Goal: Information Seeking & Learning: Learn about a topic

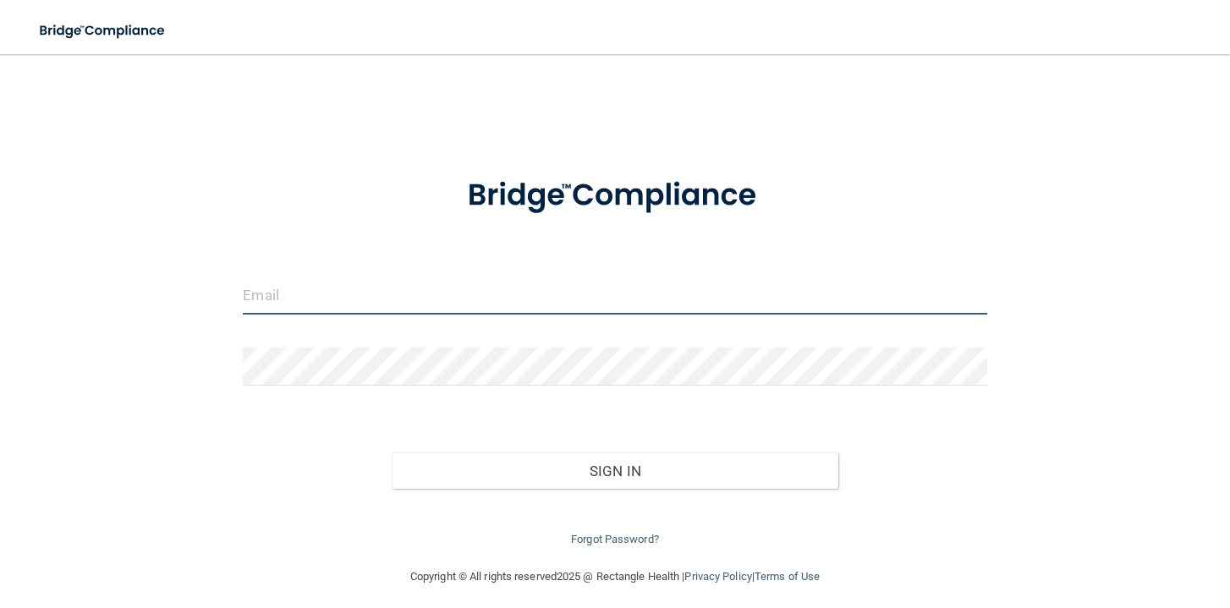
click at [275, 292] on input "email" at bounding box center [615, 296] width 744 height 38
type input "[PERSON_NAME][EMAIL_ADDRESS][DOMAIN_NAME]"
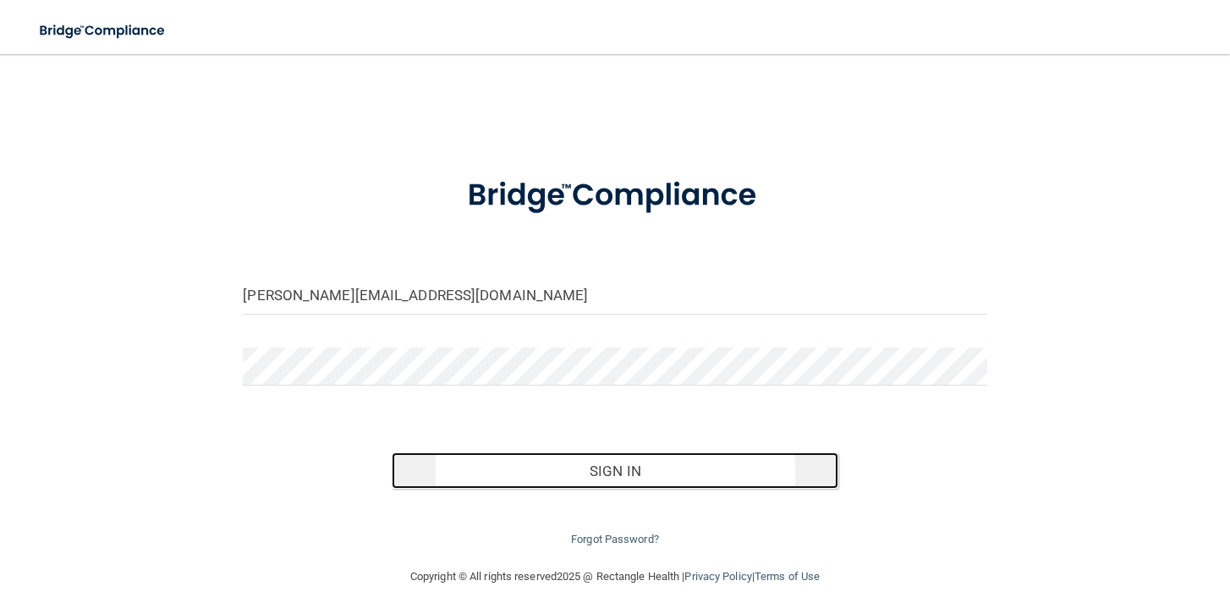
click at [618, 469] on button "Sign In" at bounding box center [615, 471] width 447 height 37
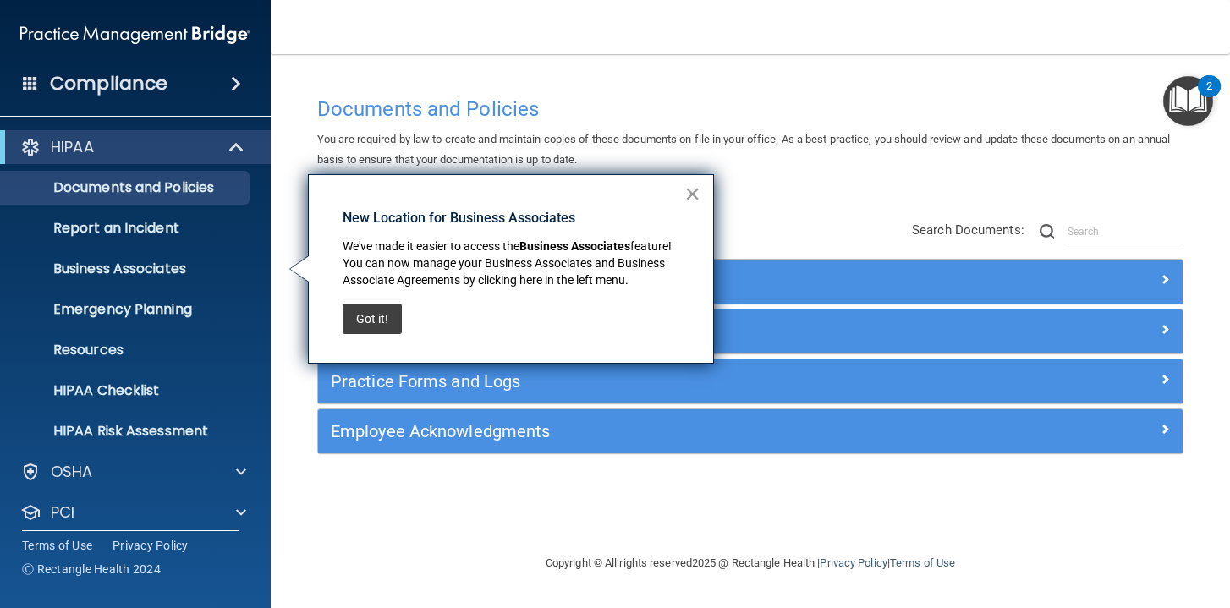
click at [692, 195] on button "×" at bounding box center [692, 193] width 16 height 27
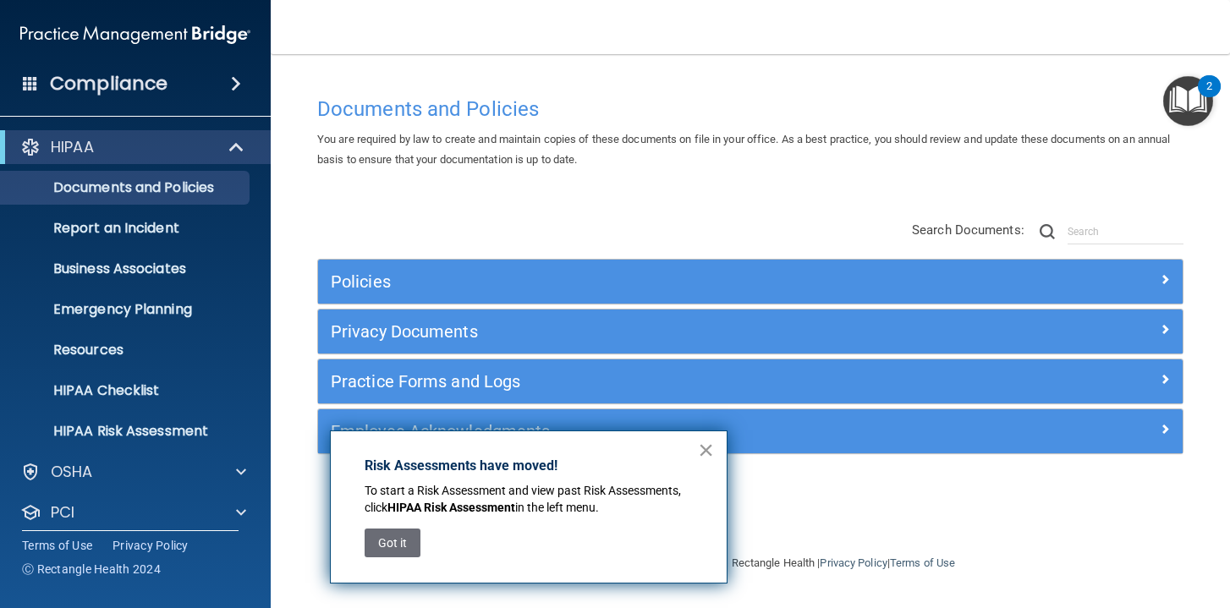
click at [704, 449] on button "×" at bounding box center [706, 449] width 16 height 27
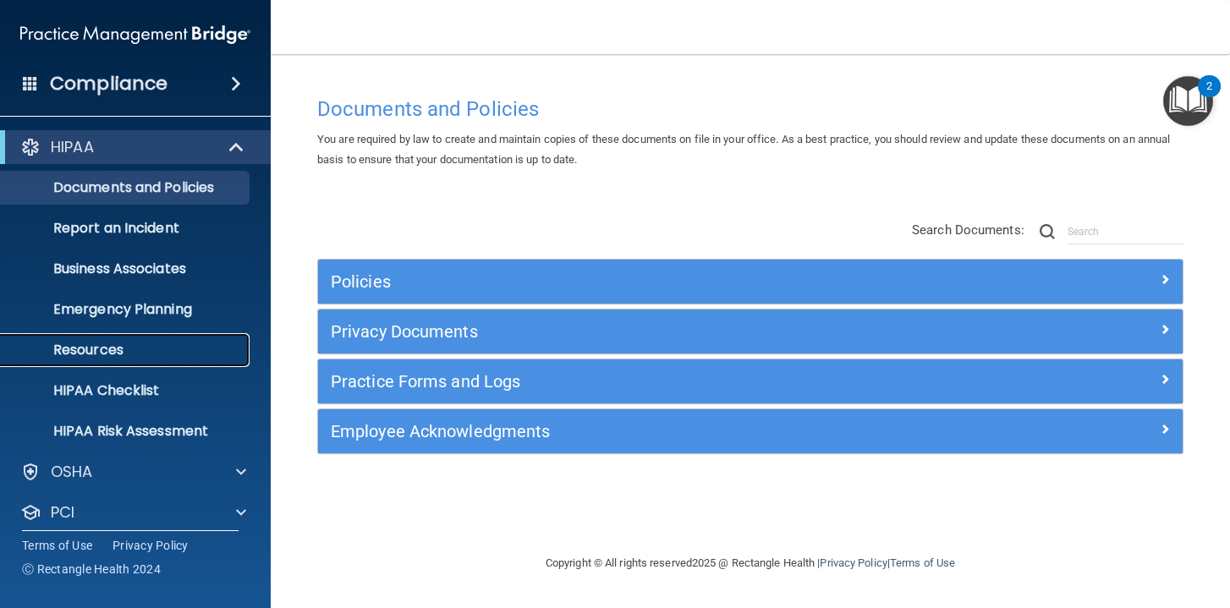
click at [103, 353] on p "Resources" at bounding box center [126, 350] width 231 height 17
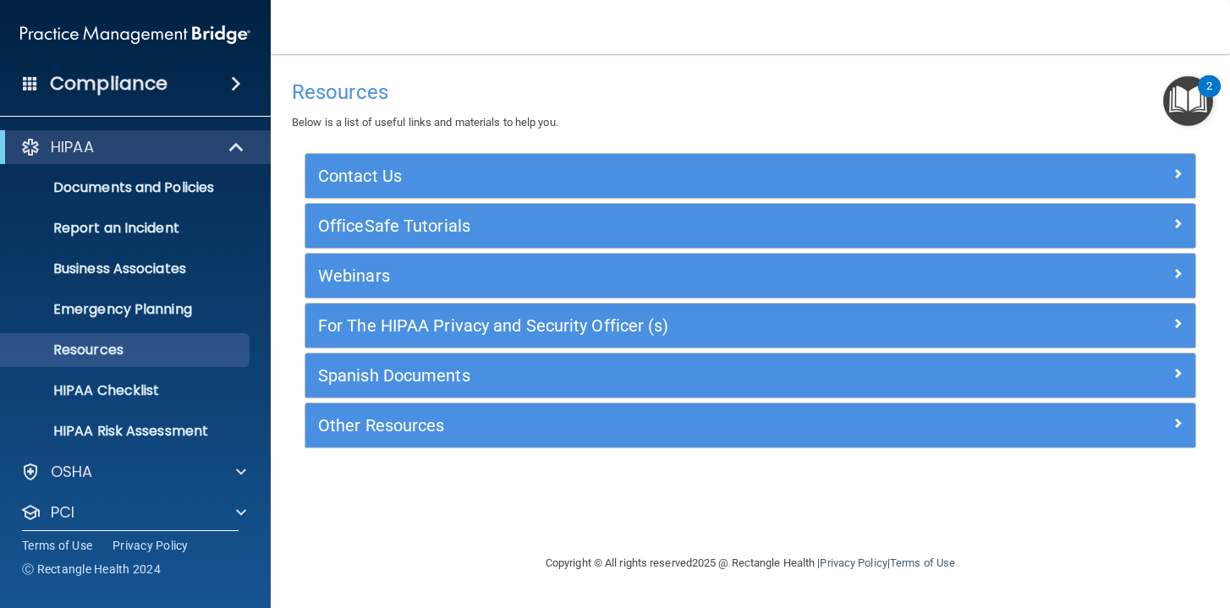
click at [148, 83] on h4 "Compliance" at bounding box center [109, 84] width 118 height 24
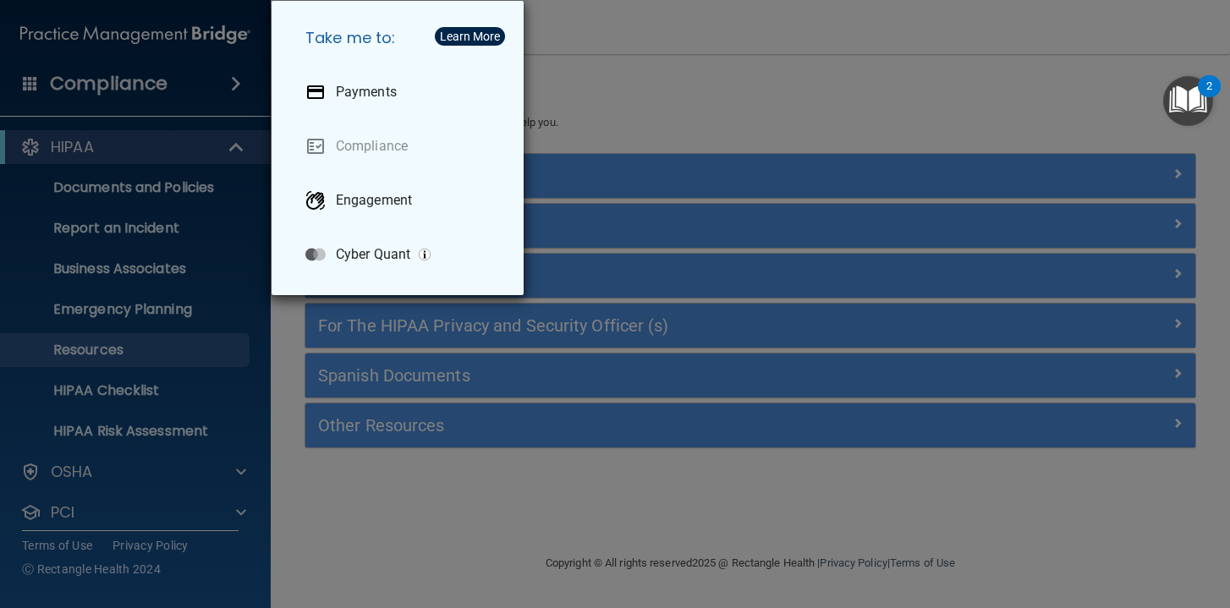
click at [579, 81] on div "Take me to: Payments Compliance Engagement Cyber Quant" at bounding box center [615, 304] width 1230 height 608
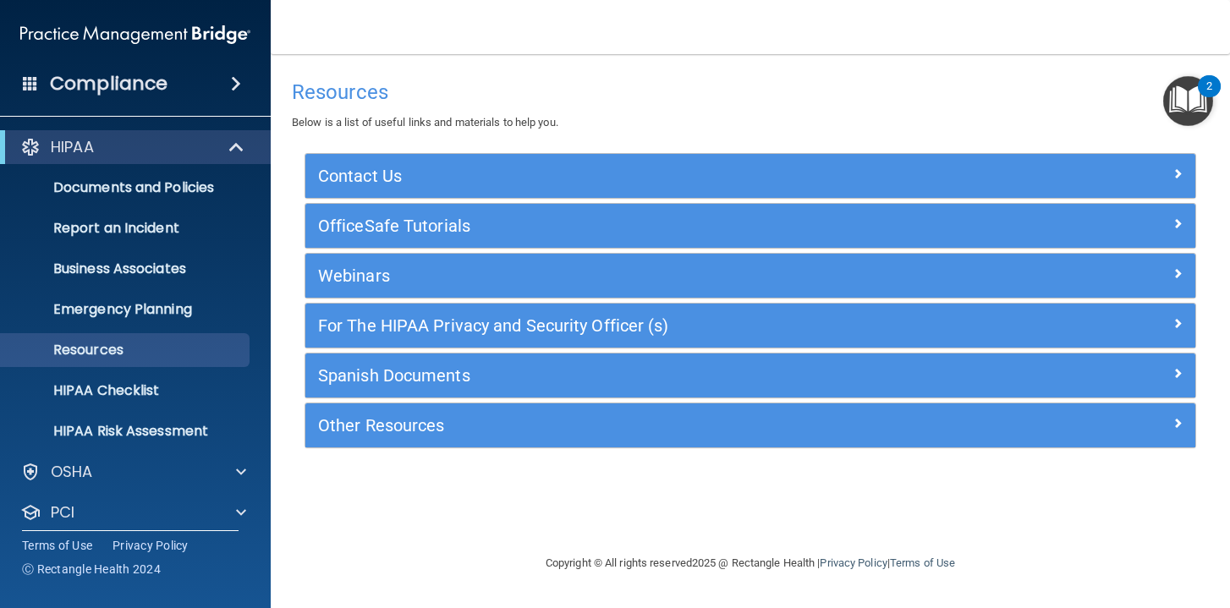
click at [236, 79] on span at bounding box center [236, 84] width 10 height 20
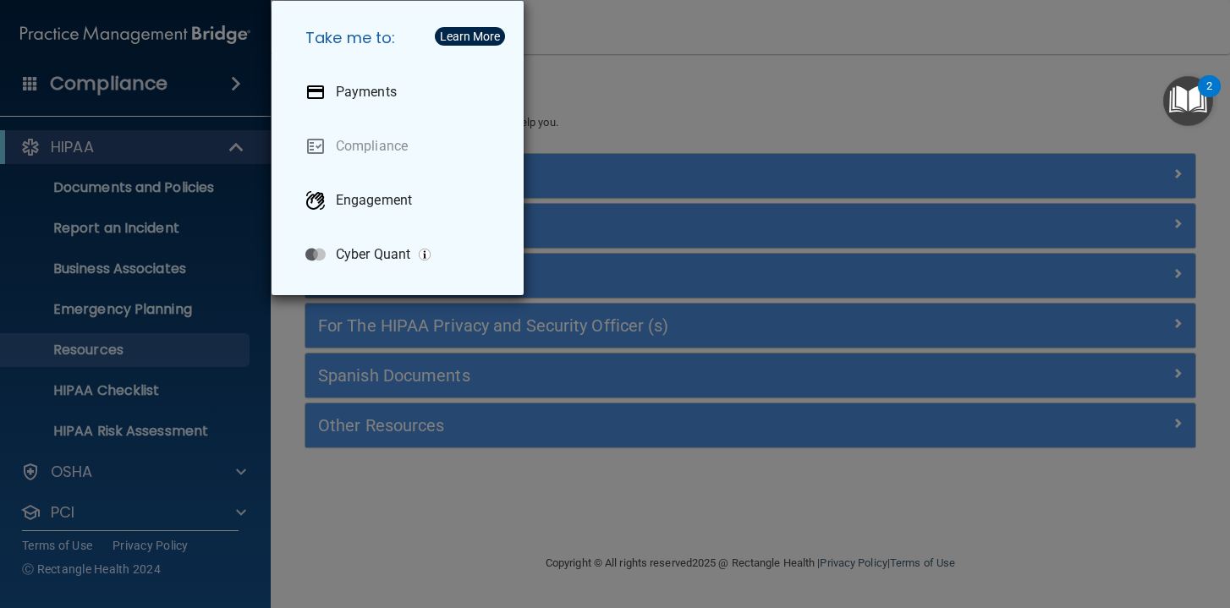
click at [236, 79] on div "Take me to: Payments Compliance Engagement Cyber Quant" at bounding box center [615, 304] width 1230 height 608
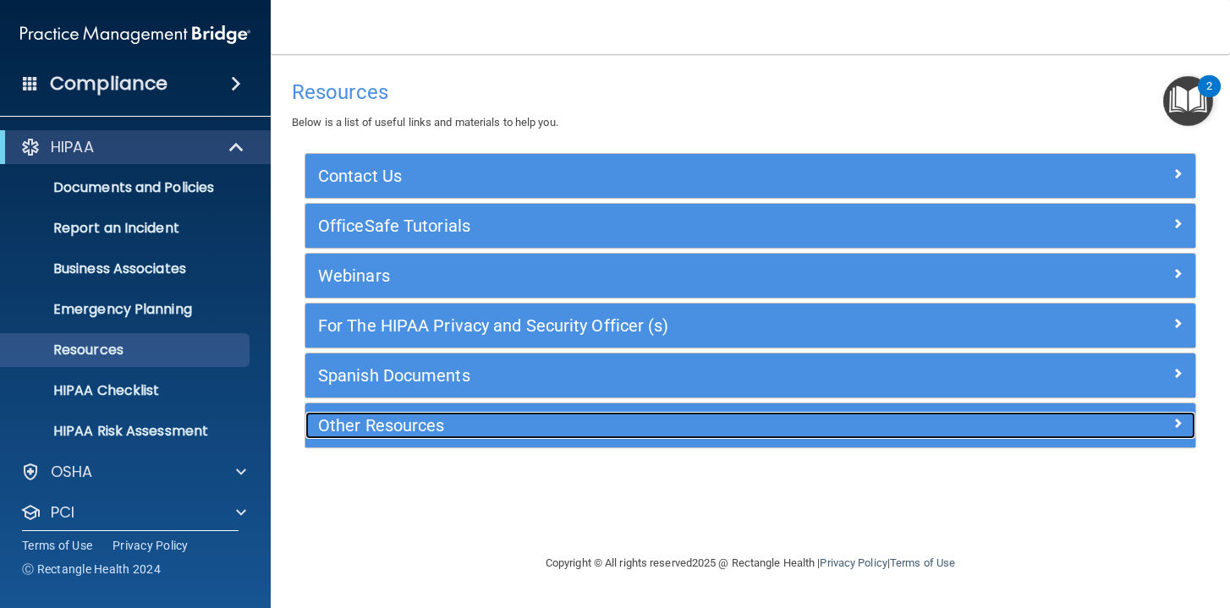
click at [441, 429] on h5 "Other Resources" at bounding box center [639, 425] width 642 height 19
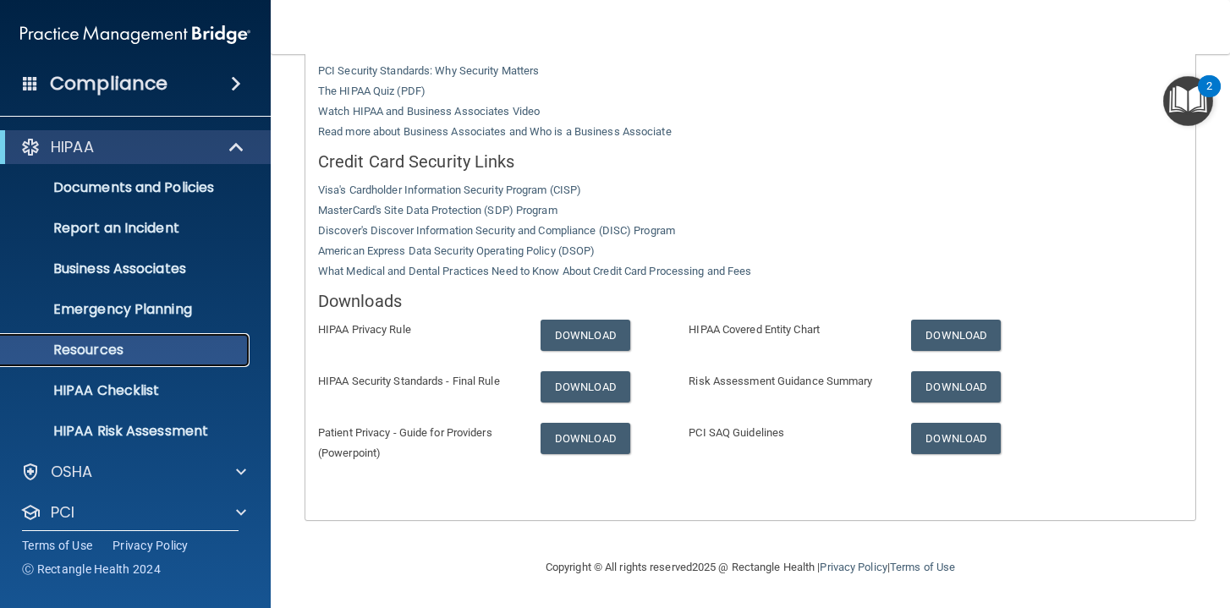
click at [115, 350] on p "Resources" at bounding box center [126, 350] width 231 height 17
click at [101, 352] on p "Resources" at bounding box center [126, 350] width 231 height 17
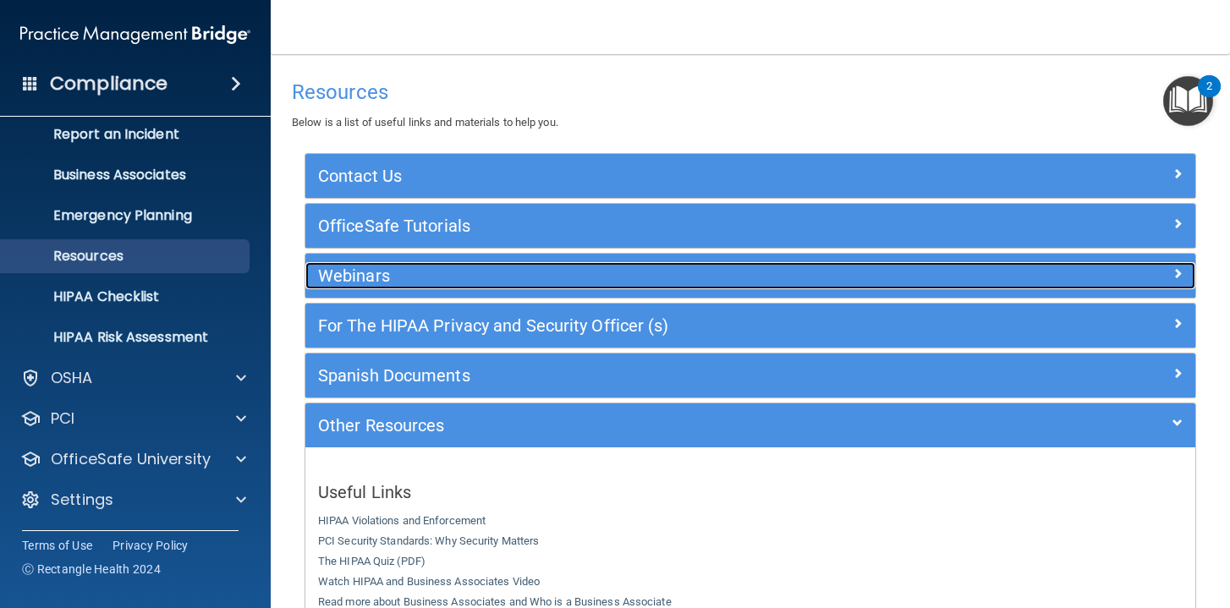
click at [358, 272] on h5 "Webinars" at bounding box center [639, 275] width 642 height 19
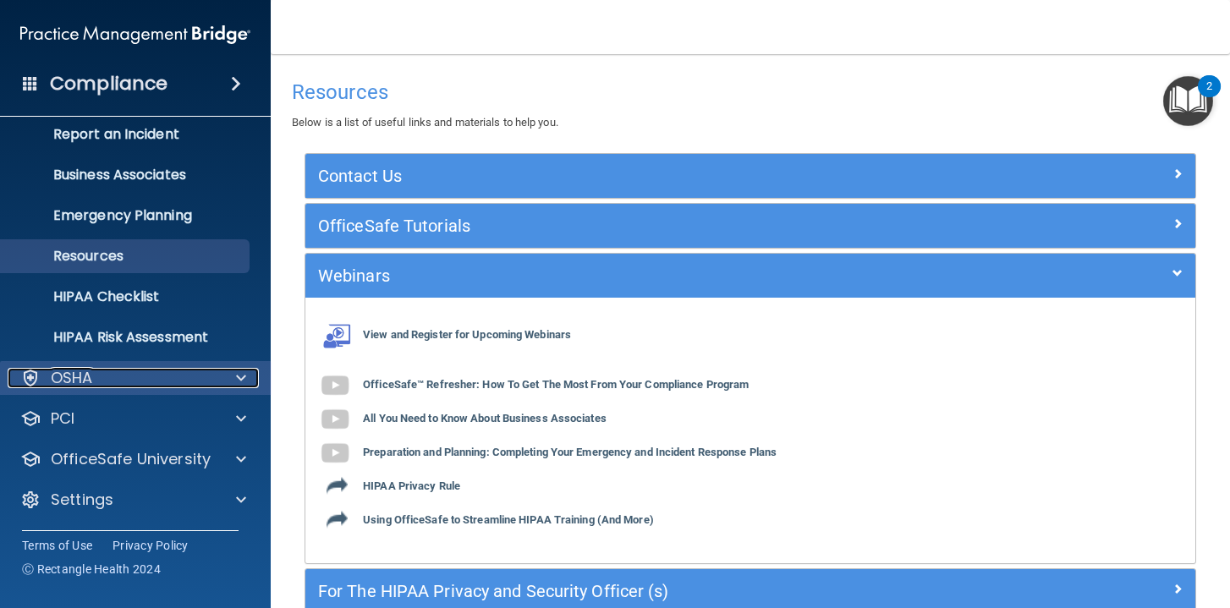
click at [241, 375] on span at bounding box center [241, 378] width 10 height 20
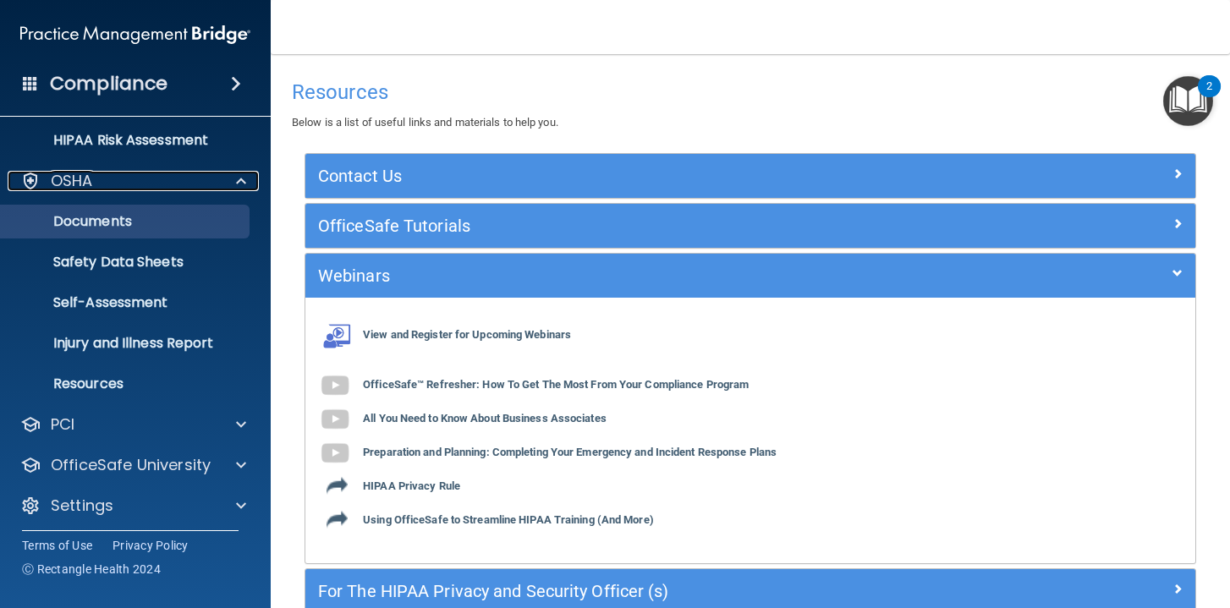
scroll to position [296, 0]
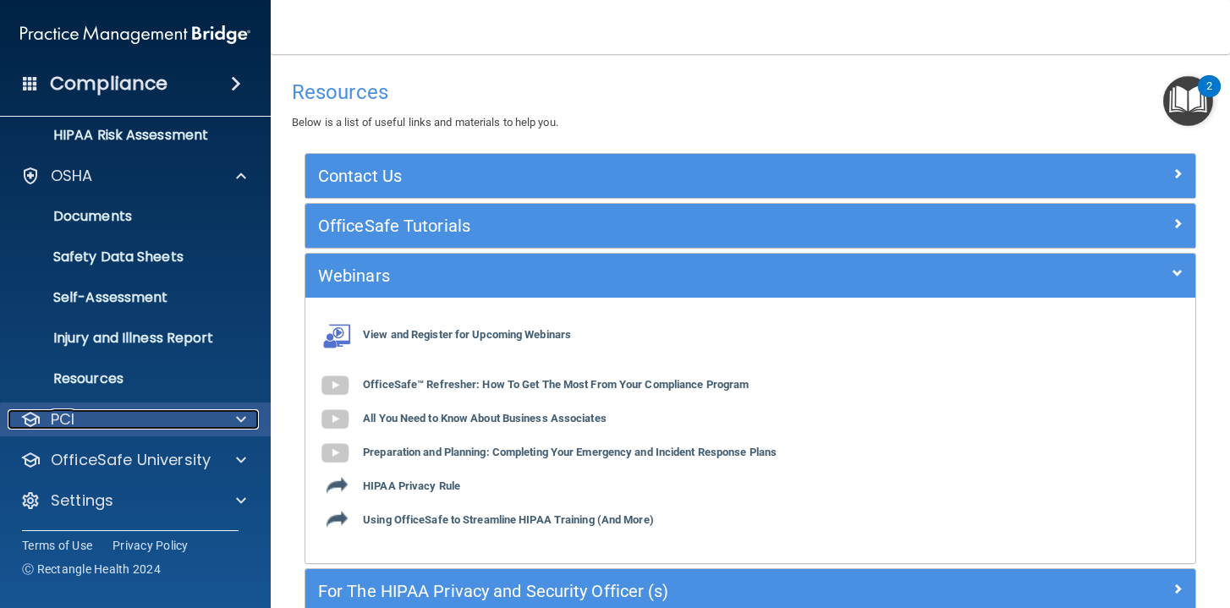
click at [96, 414] on div "PCI" at bounding box center [113, 419] width 210 height 20
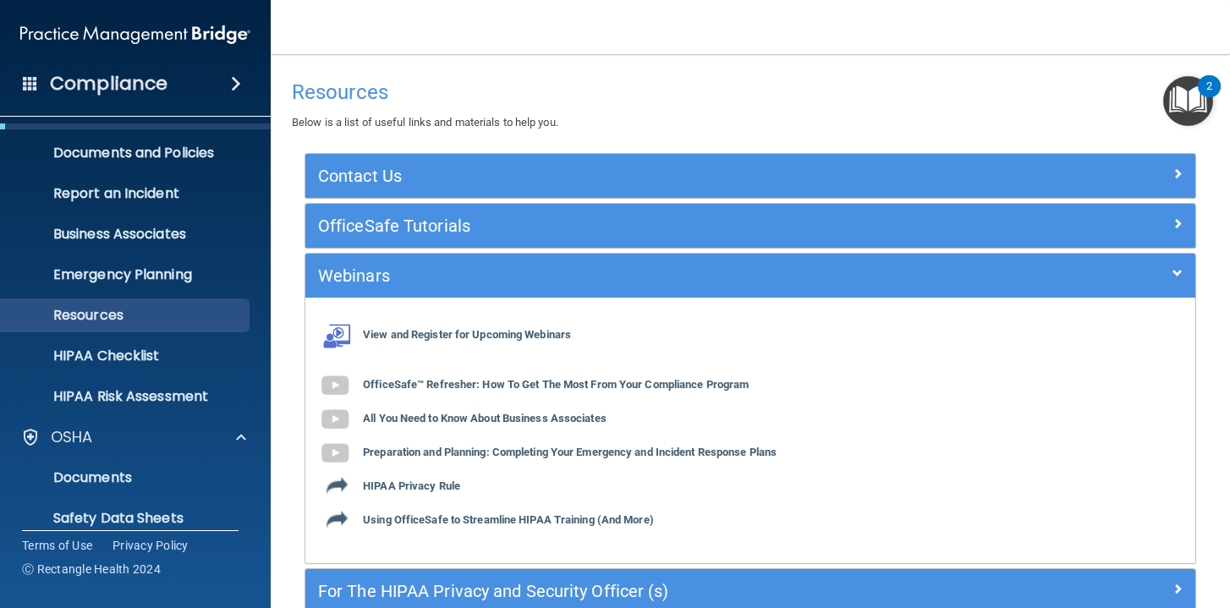
scroll to position [0, 0]
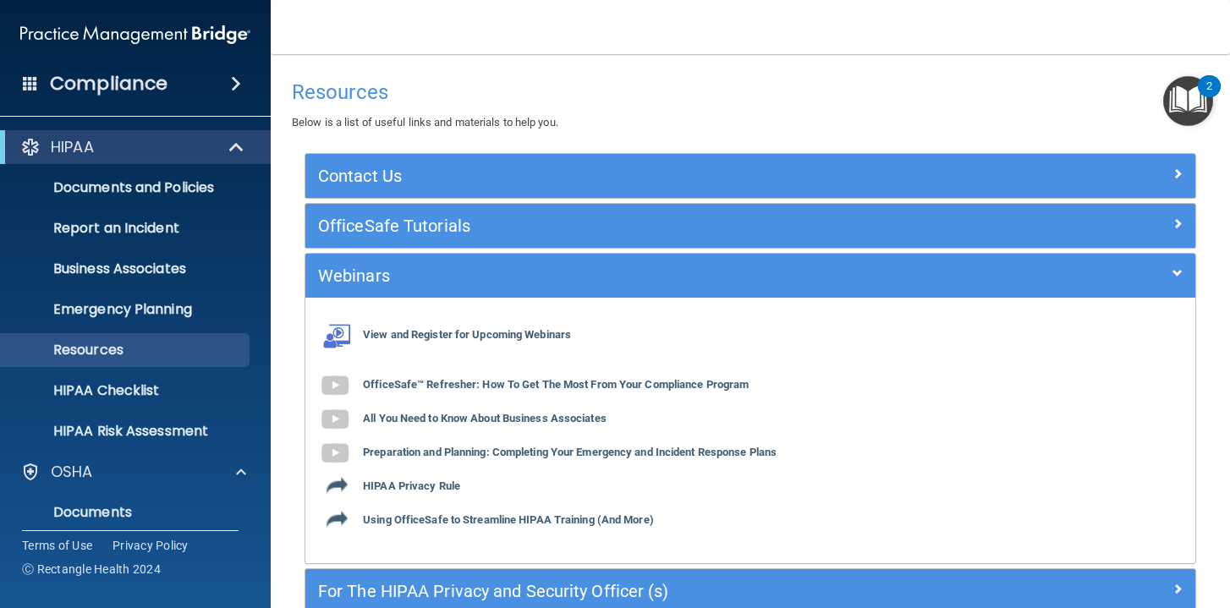
click at [25, 81] on span at bounding box center [30, 82] width 15 height 15
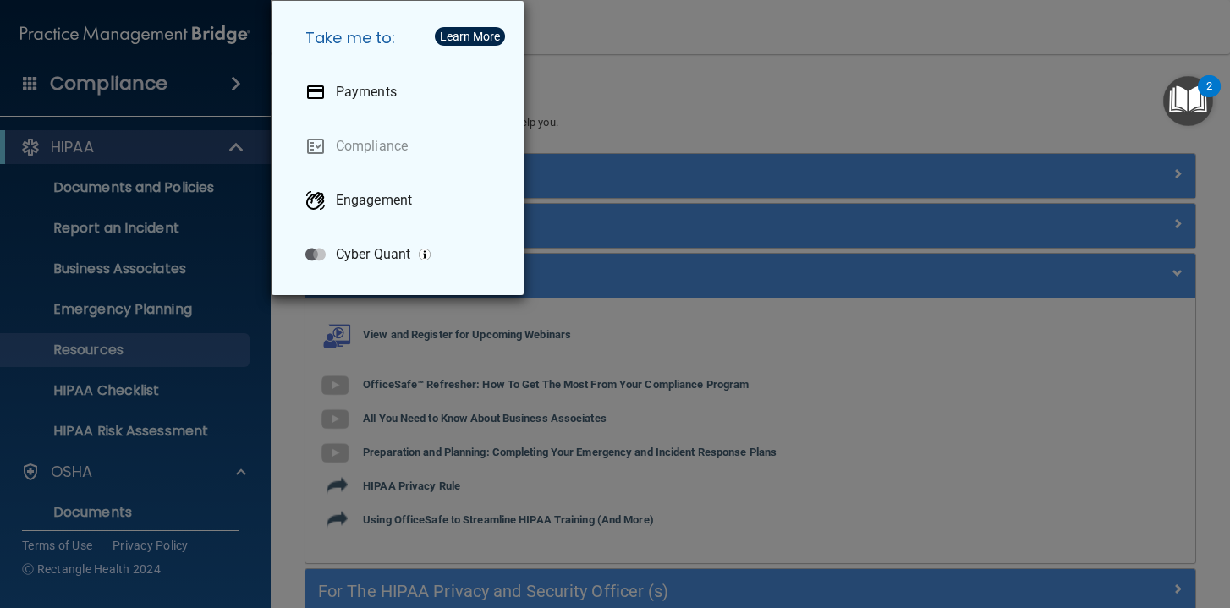
click at [692, 69] on div "Take me to: Payments Compliance Engagement Cyber Quant" at bounding box center [615, 304] width 1230 height 608
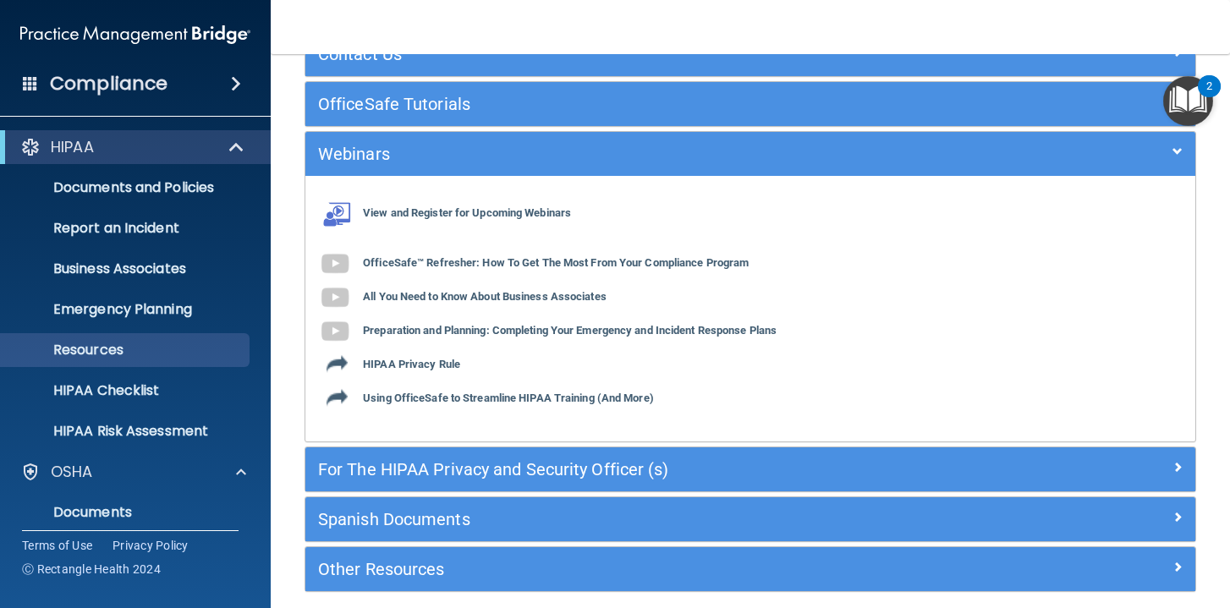
scroll to position [193, 0]
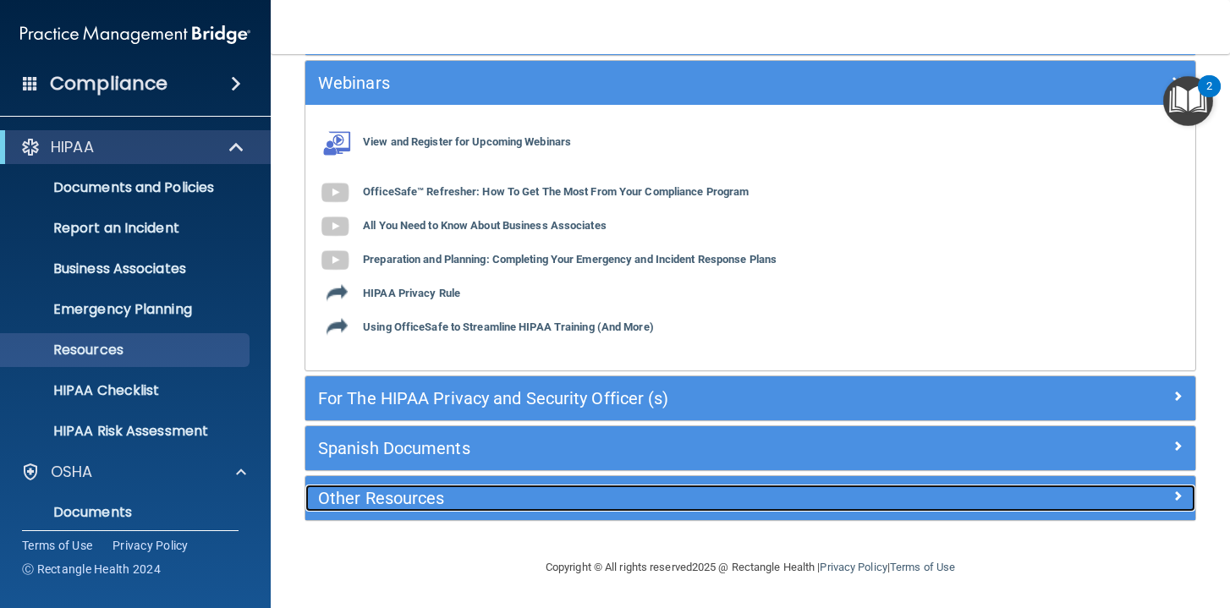
click at [803, 500] on h5 "Other Resources" at bounding box center [639, 498] width 642 height 19
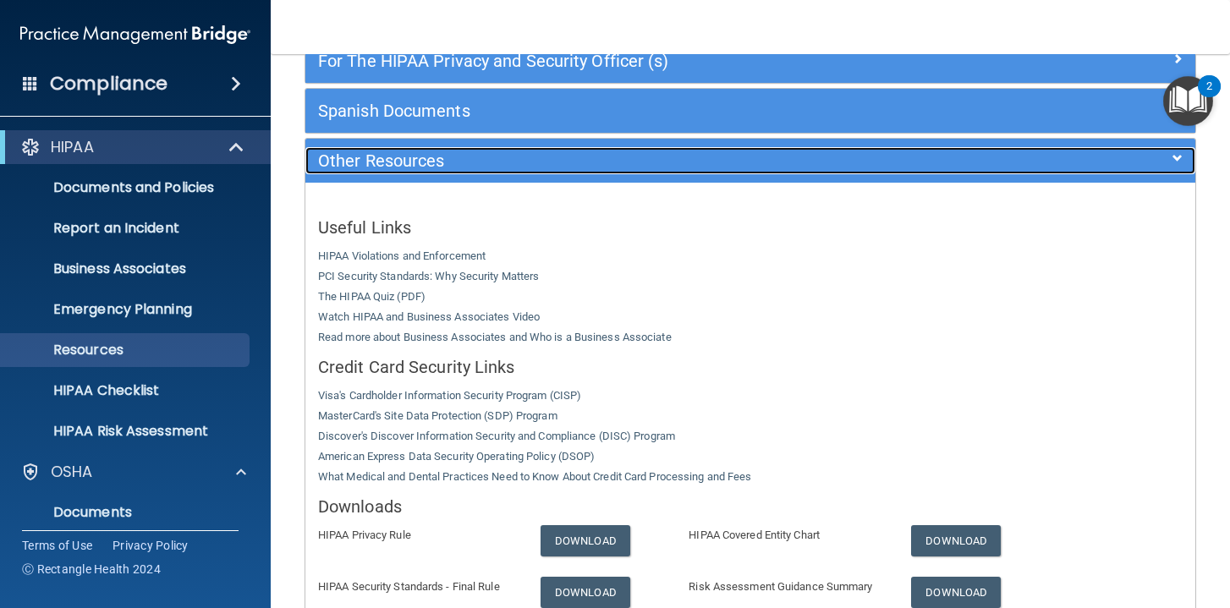
scroll to position [0, 0]
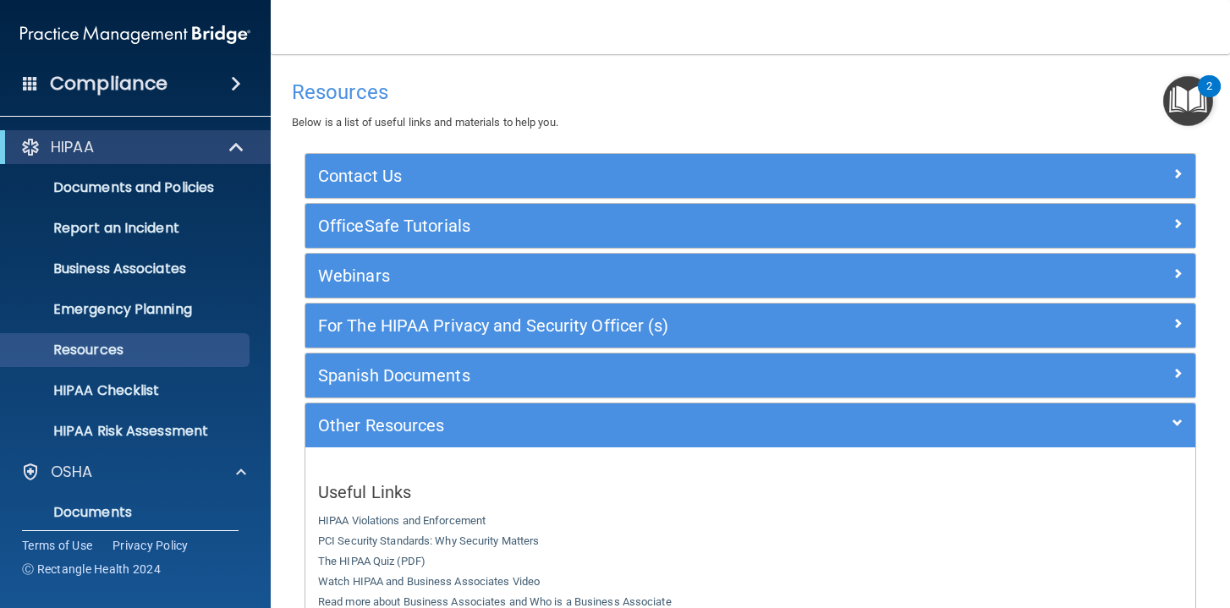
click at [168, 28] on img at bounding box center [135, 35] width 230 height 34
click at [29, 83] on span at bounding box center [30, 82] width 15 height 15
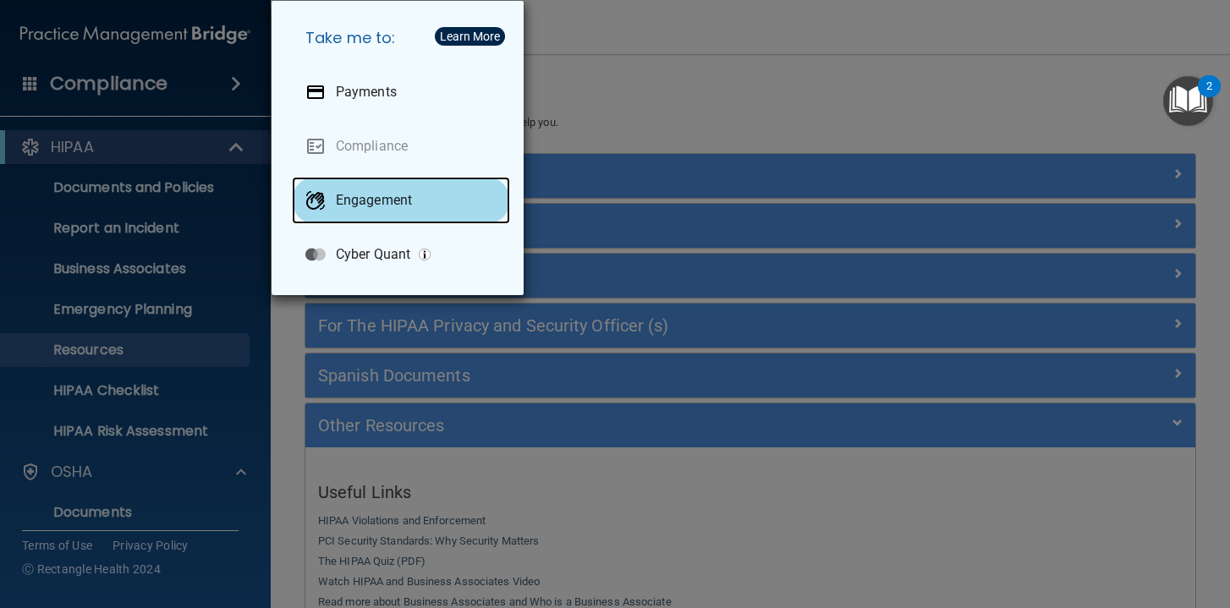
click at [372, 184] on div "Engagement" at bounding box center [401, 200] width 218 height 47
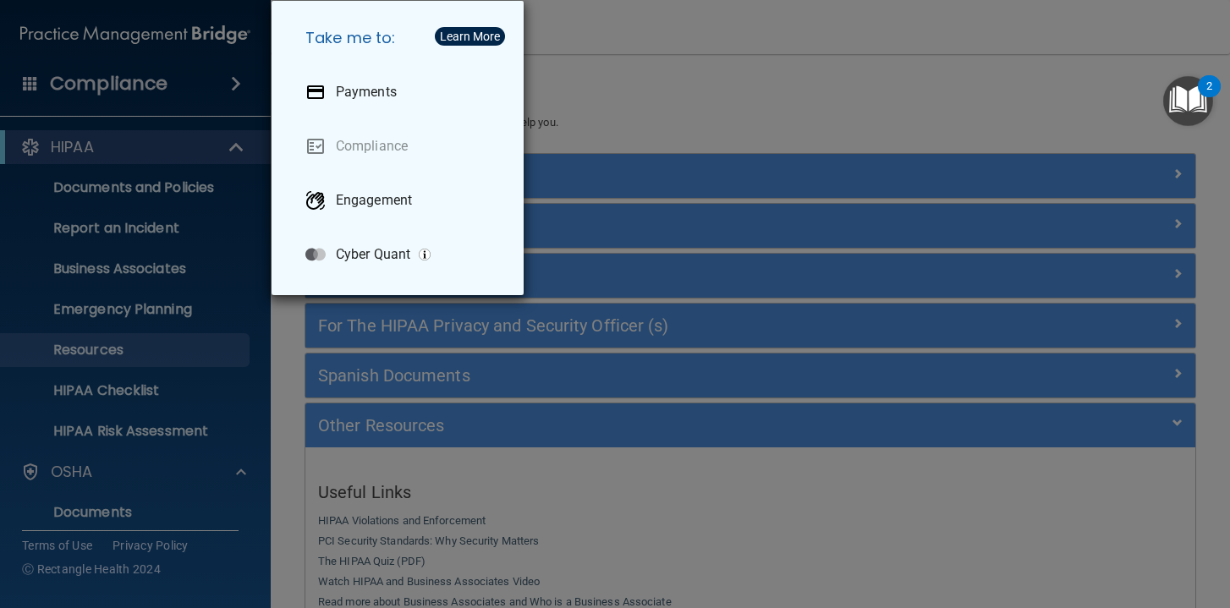
click at [705, 80] on div "Take me to: Payments Compliance Engagement Cyber Quant" at bounding box center [615, 304] width 1230 height 608
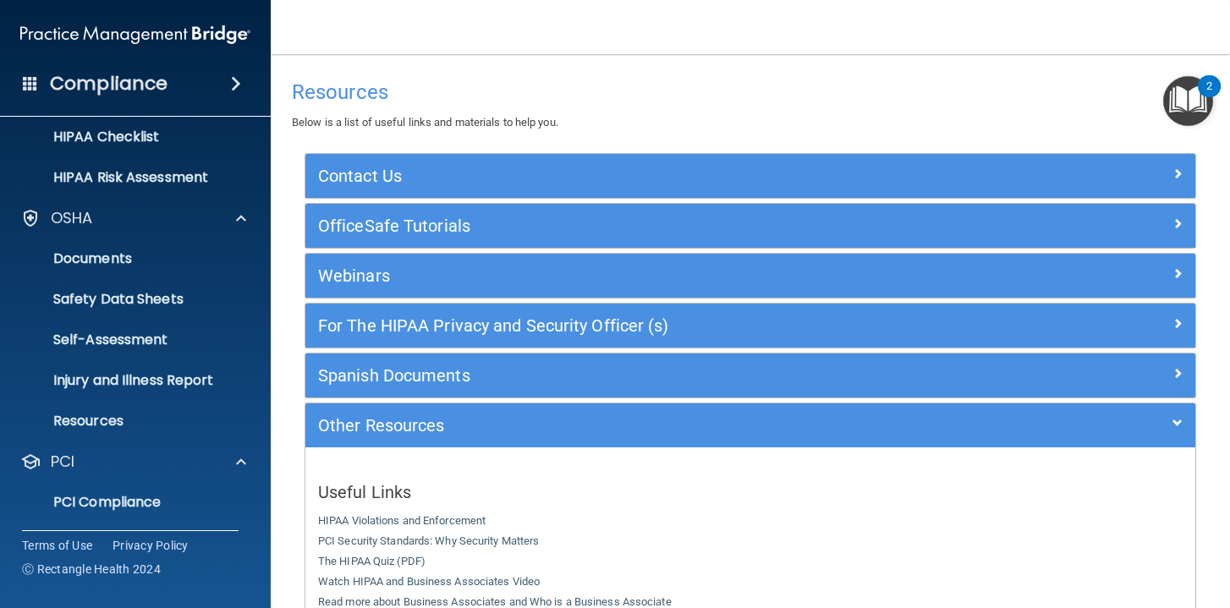
scroll to position [255, 0]
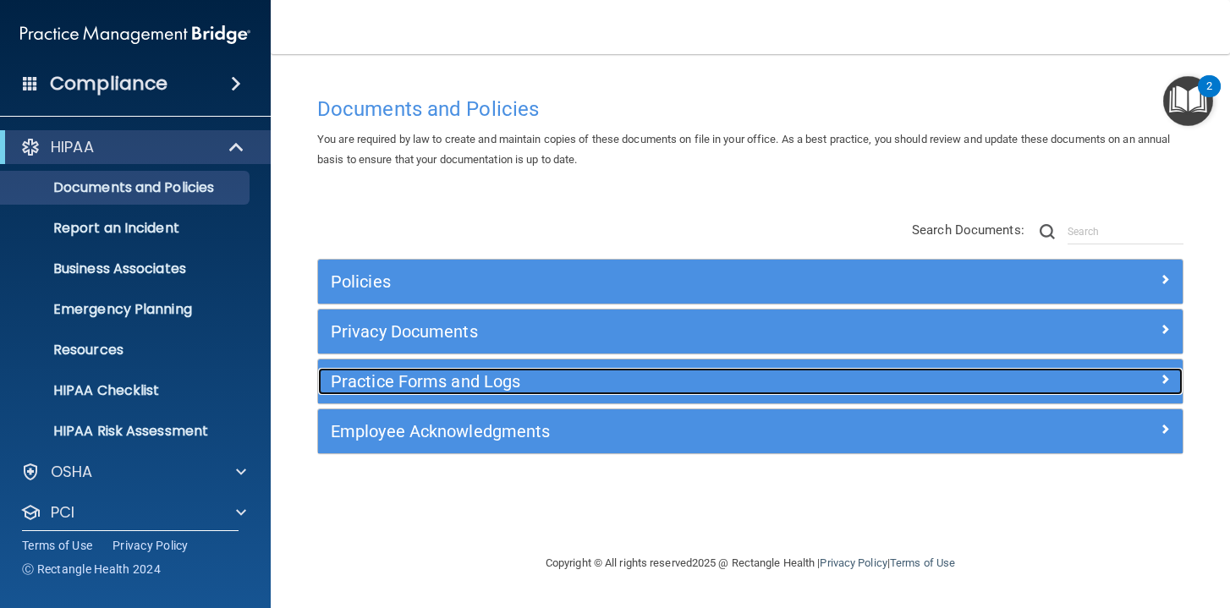
click at [441, 382] on h5 "Practice Forms and Logs" at bounding box center [642, 381] width 623 height 19
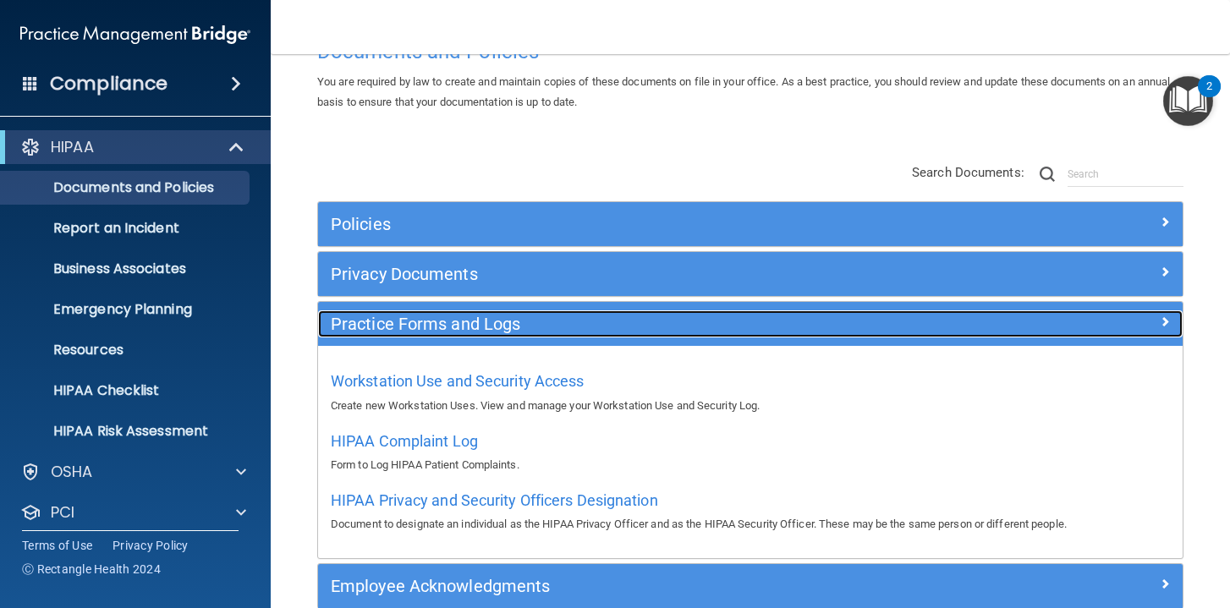
scroll to position [145, 0]
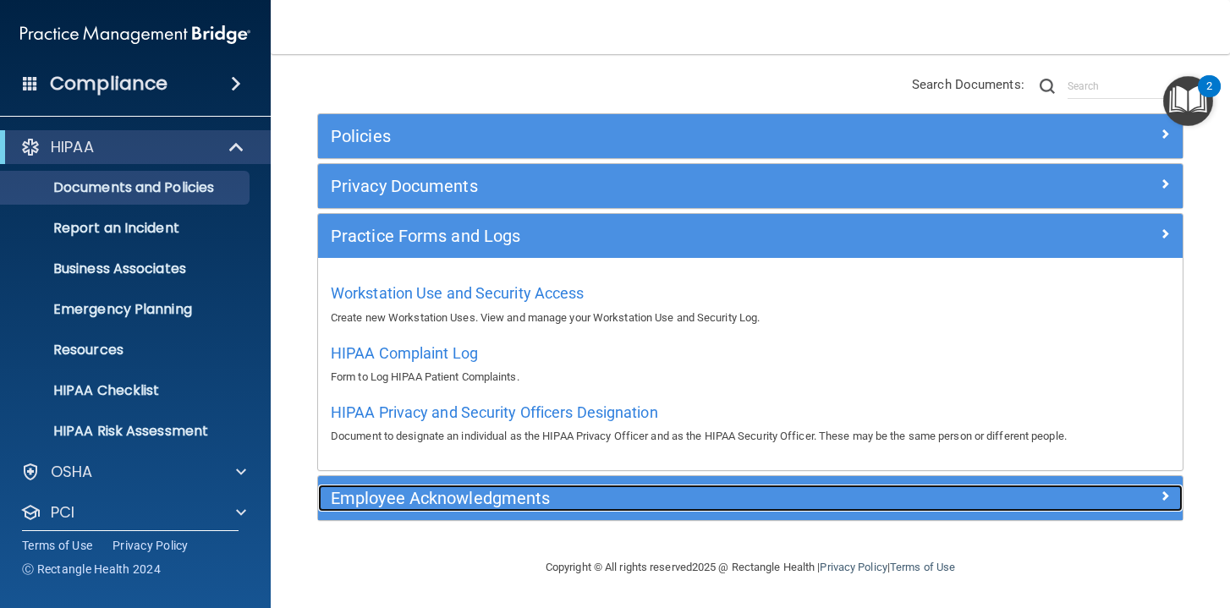
click at [510, 496] on h5 "Employee Acknowledgments" at bounding box center [642, 498] width 623 height 19
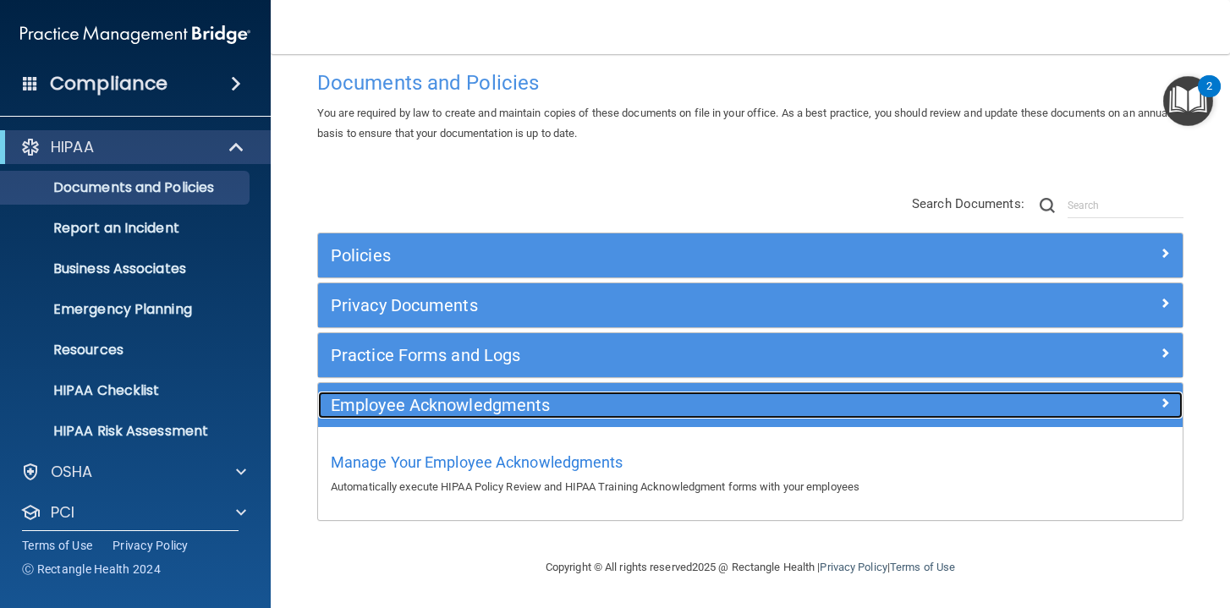
scroll to position [27, 0]
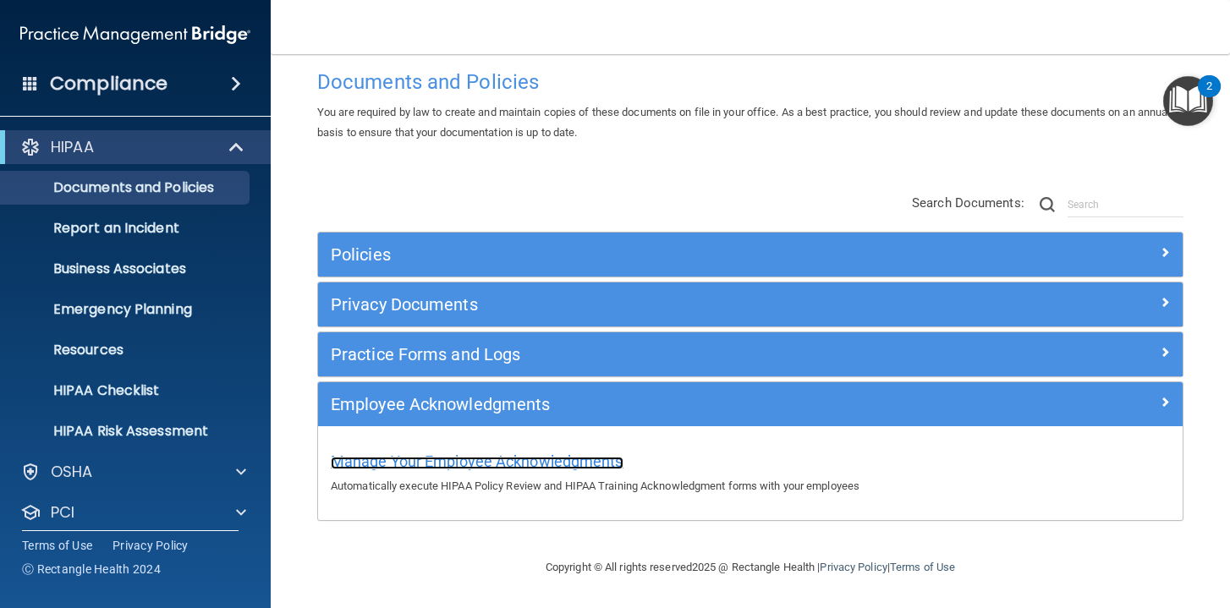
click at [579, 460] on span "Manage Your Employee Acknowledgments" at bounding box center [477, 462] width 293 height 18
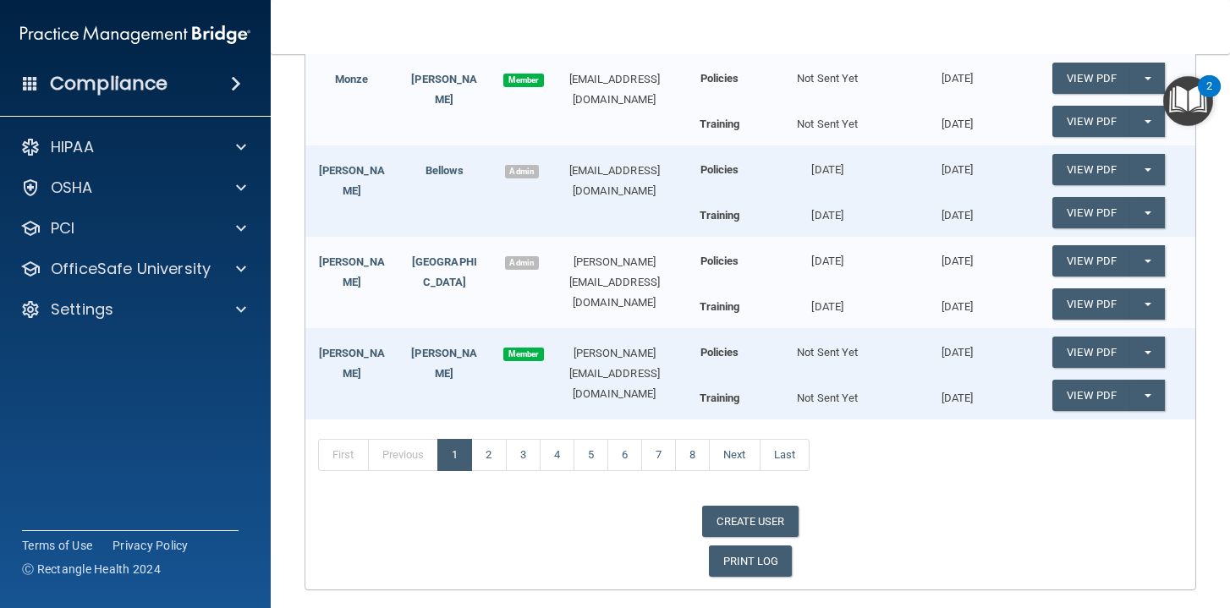
scroll to position [517, 0]
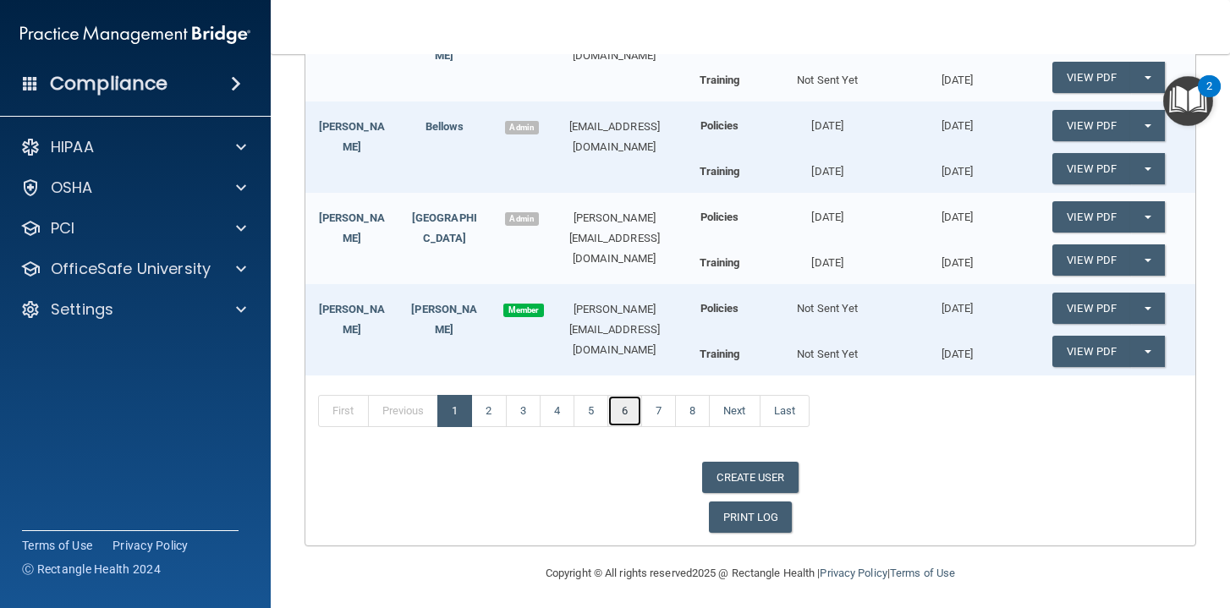
click at [633, 405] on link "6" at bounding box center [624, 411] width 35 height 32
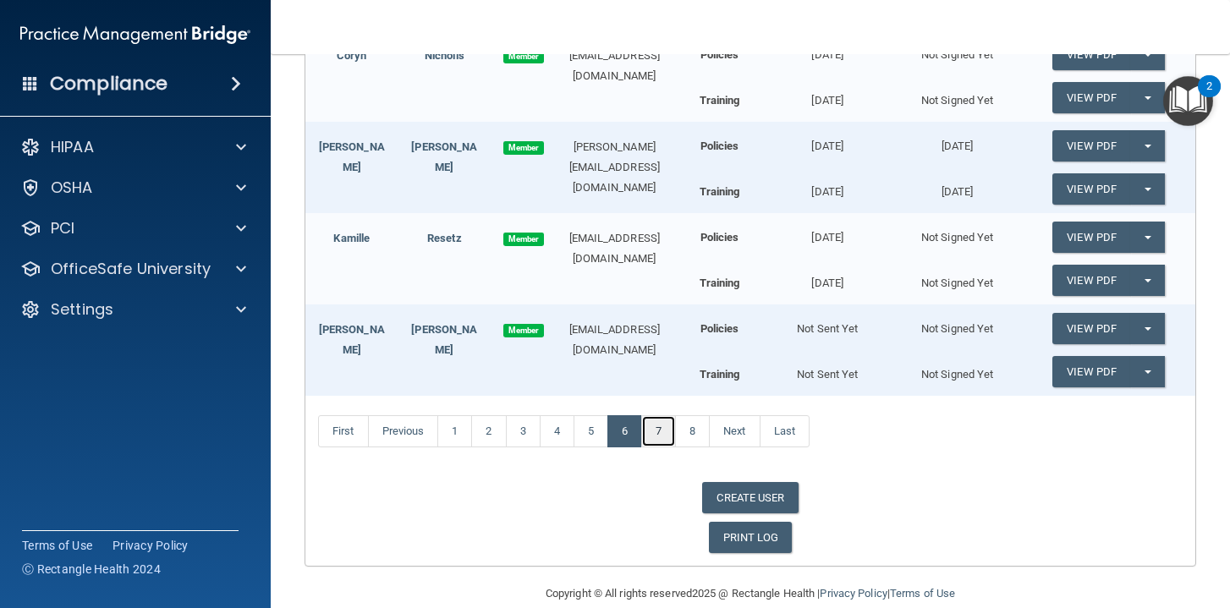
click at [660, 415] on link "7" at bounding box center [658, 431] width 35 height 32
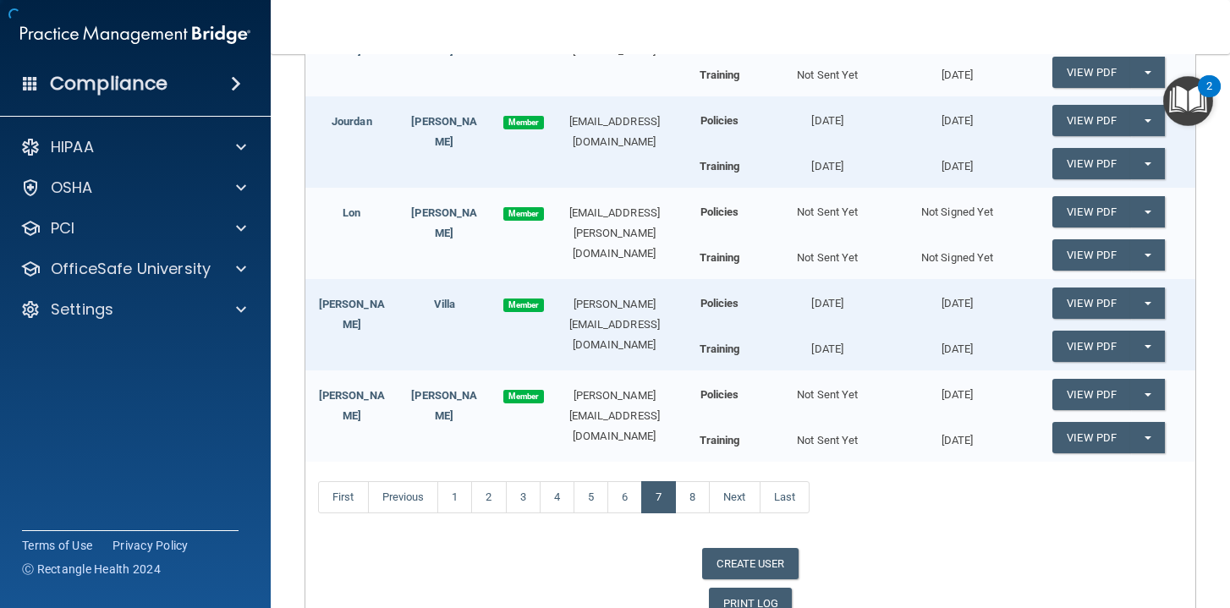
scroll to position [608, 0]
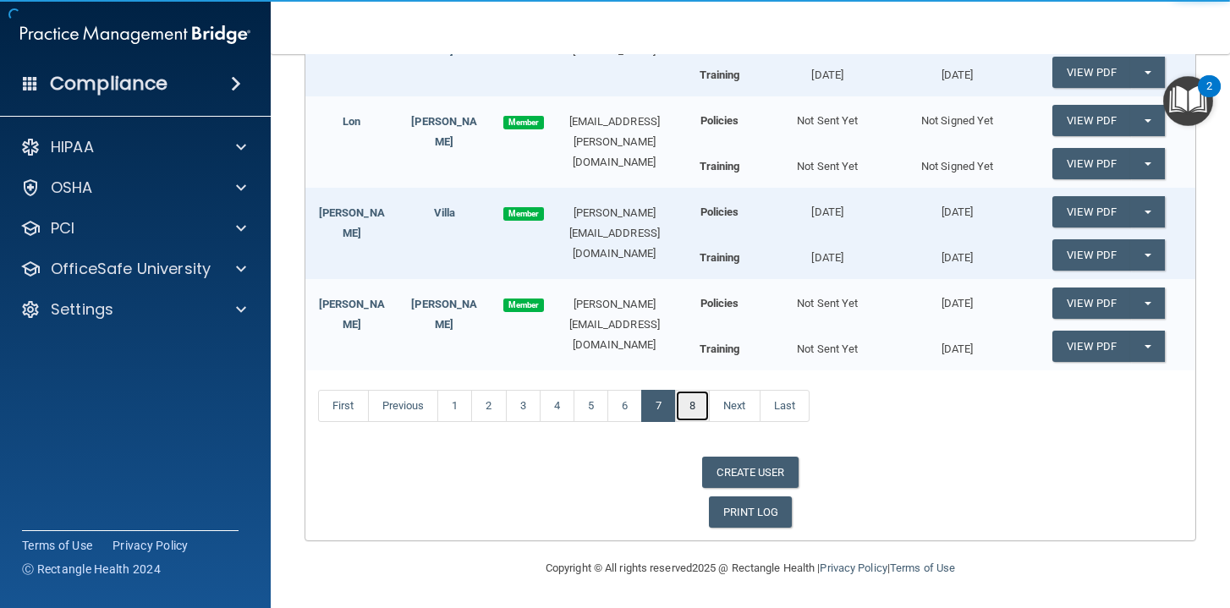
click at [692, 407] on link "8" at bounding box center [692, 406] width 35 height 32
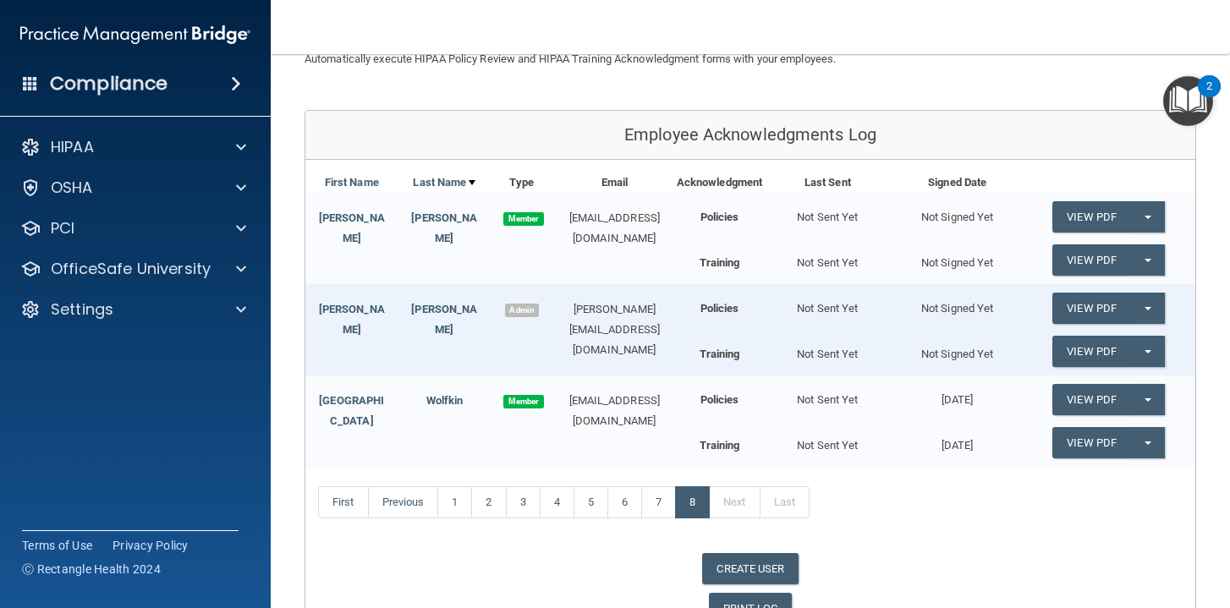
scroll to position [149, 0]
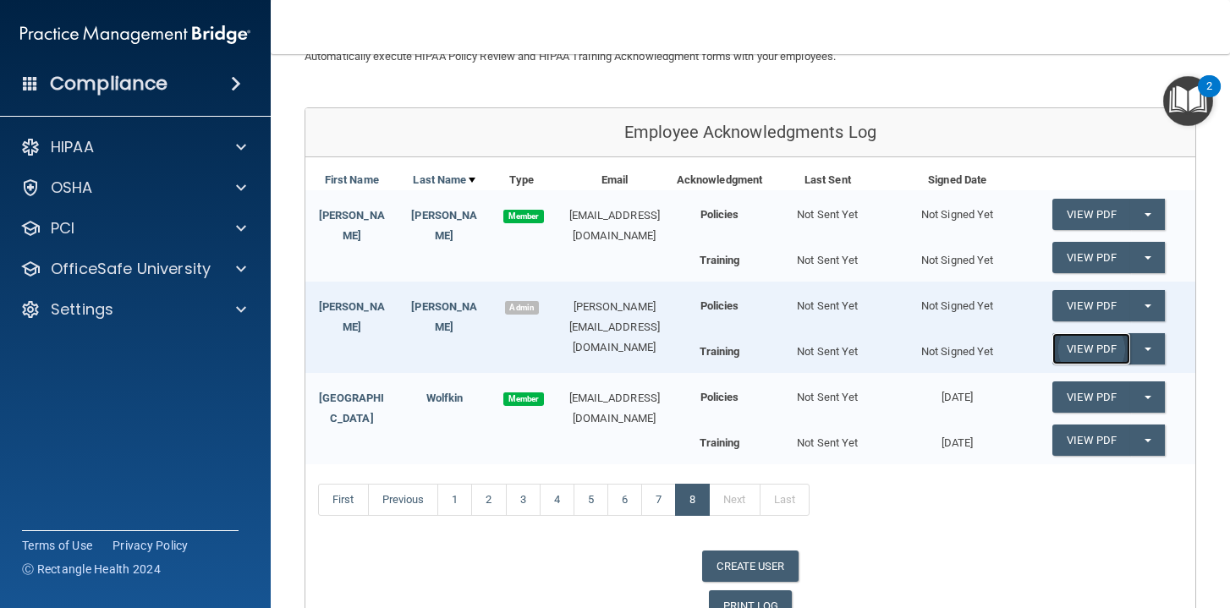
click at [1114, 353] on link "View PDF" at bounding box center [1091, 348] width 78 height 31
click at [1088, 305] on link "View PDF" at bounding box center [1091, 305] width 78 height 31
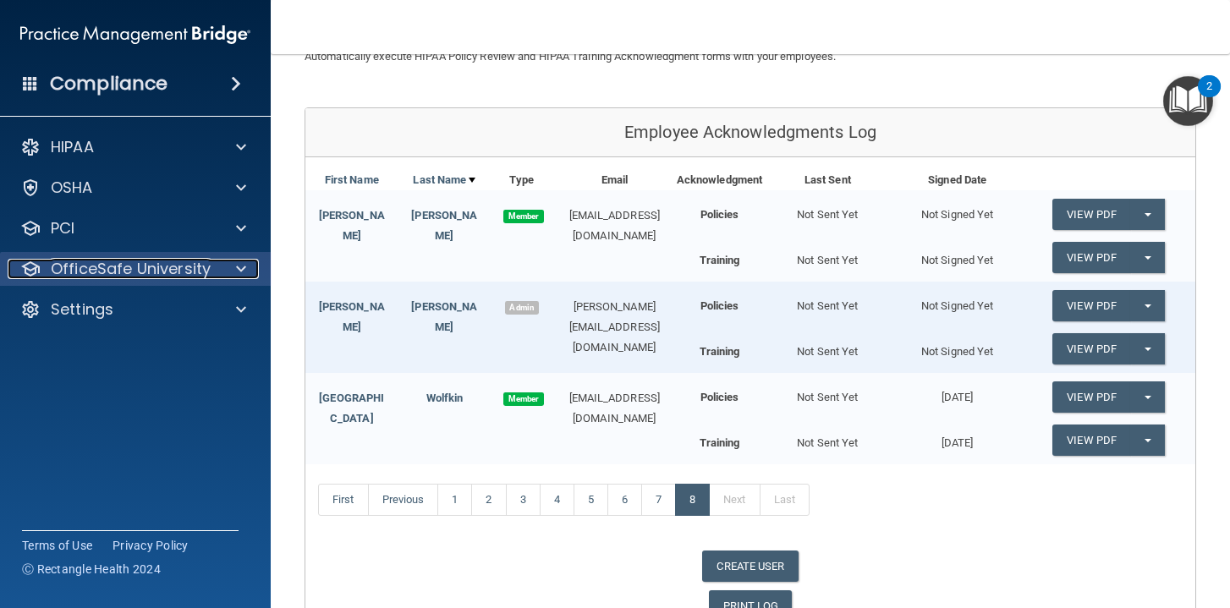
click at [233, 267] on div at bounding box center [238, 269] width 42 height 20
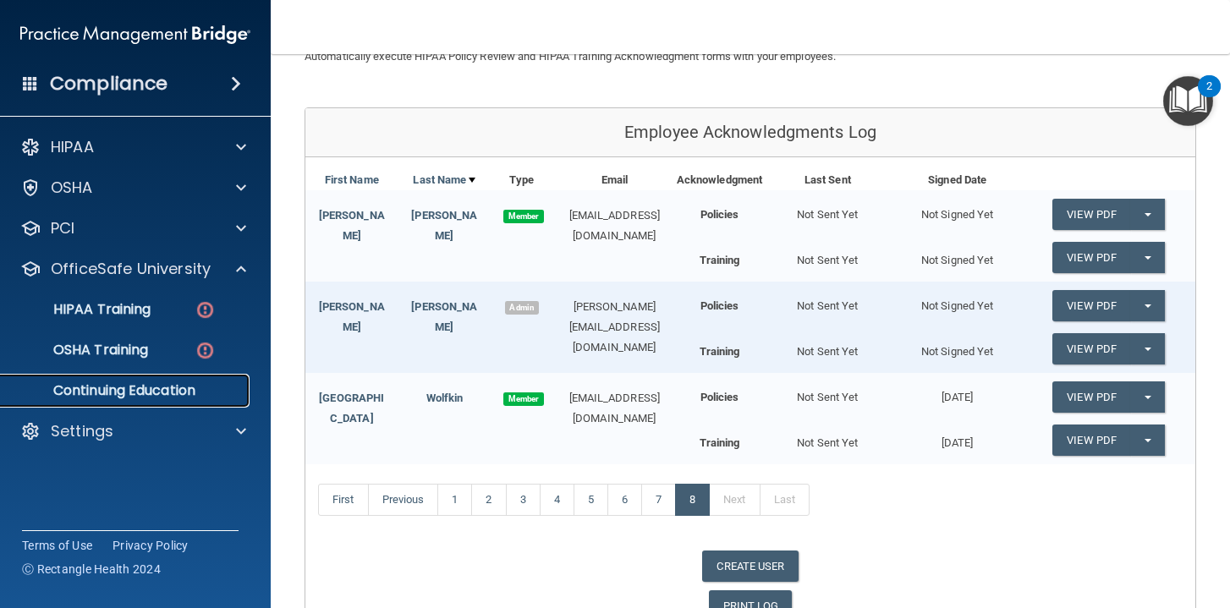
click at [139, 394] on p "Continuing Education" at bounding box center [126, 390] width 231 height 17
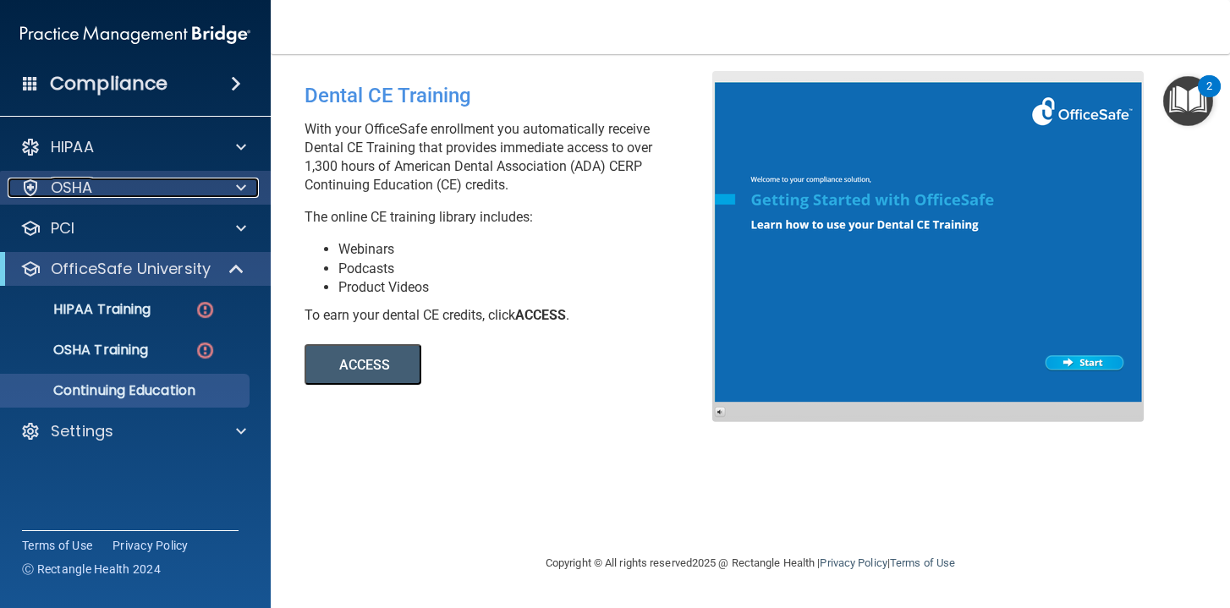
click at [236, 193] on span at bounding box center [241, 188] width 10 height 20
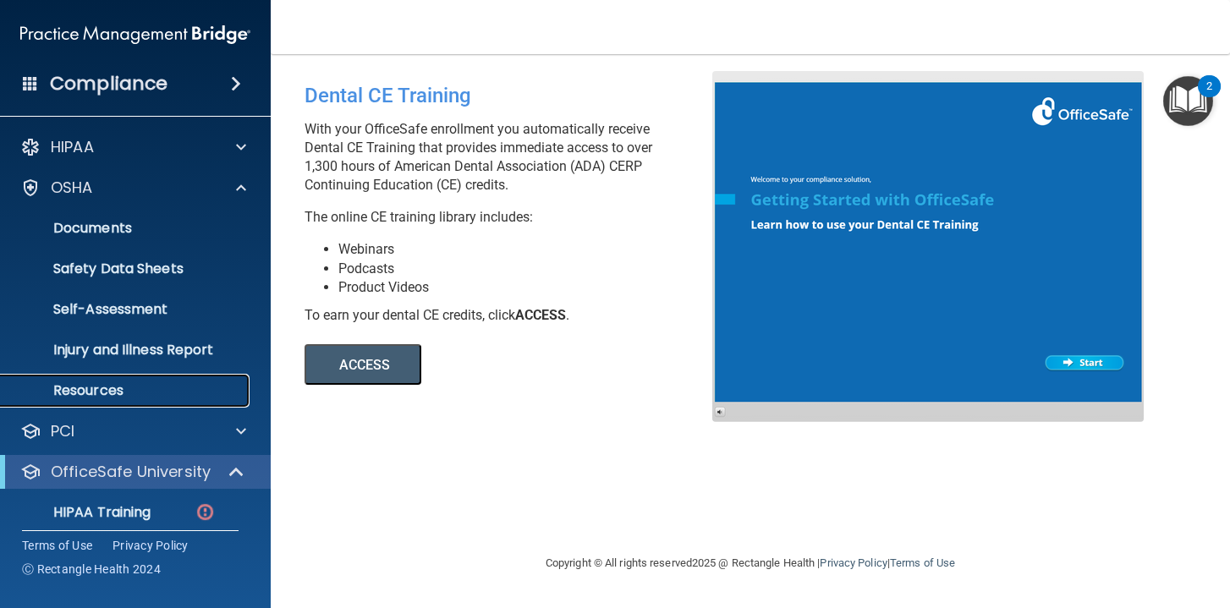
click at [109, 398] on p "Resources" at bounding box center [126, 390] width 231 height 17
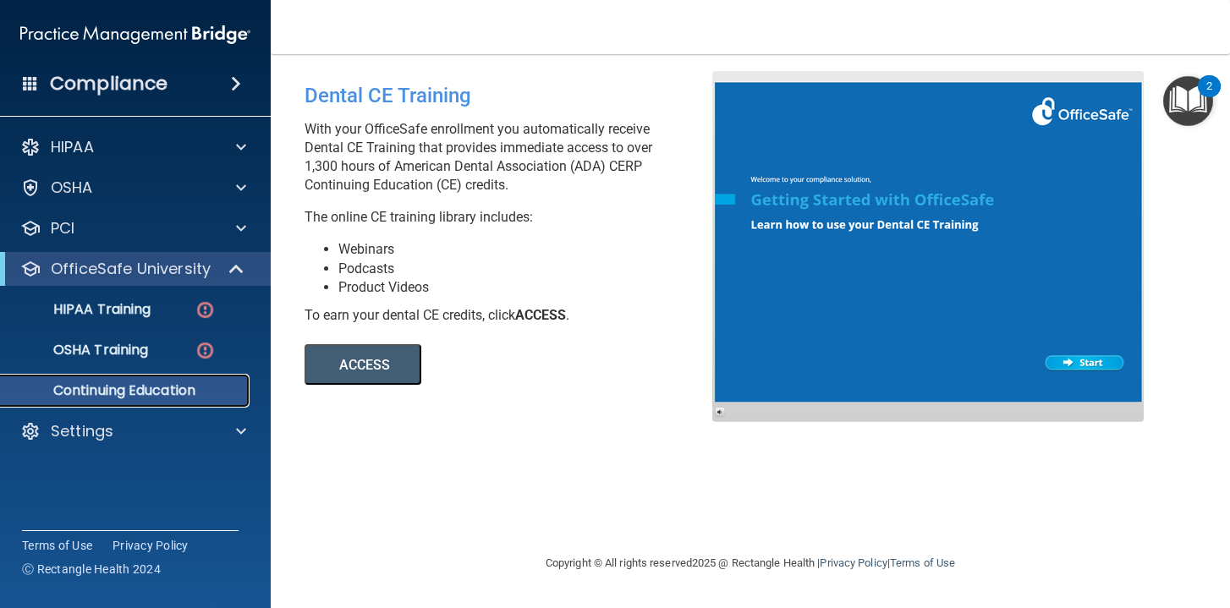
click at [113, 391] on p "Continuing Education" at bounding box center [126, 390] width 231 height 17
click at [153, 390] on p "Continuing Education" at bounding box center [126, 390] width 231 height 17
click at [125, 391] on p "Continuing Education" at bounding box center [126, 390] width 231 height 17
click at [354, 356] on button "ACCESS" at bounding box center [363, 364] width 117 height 41
click at [177, 393] on p "Continuing Education" at bounding box center [126, 390] width 231 height 17
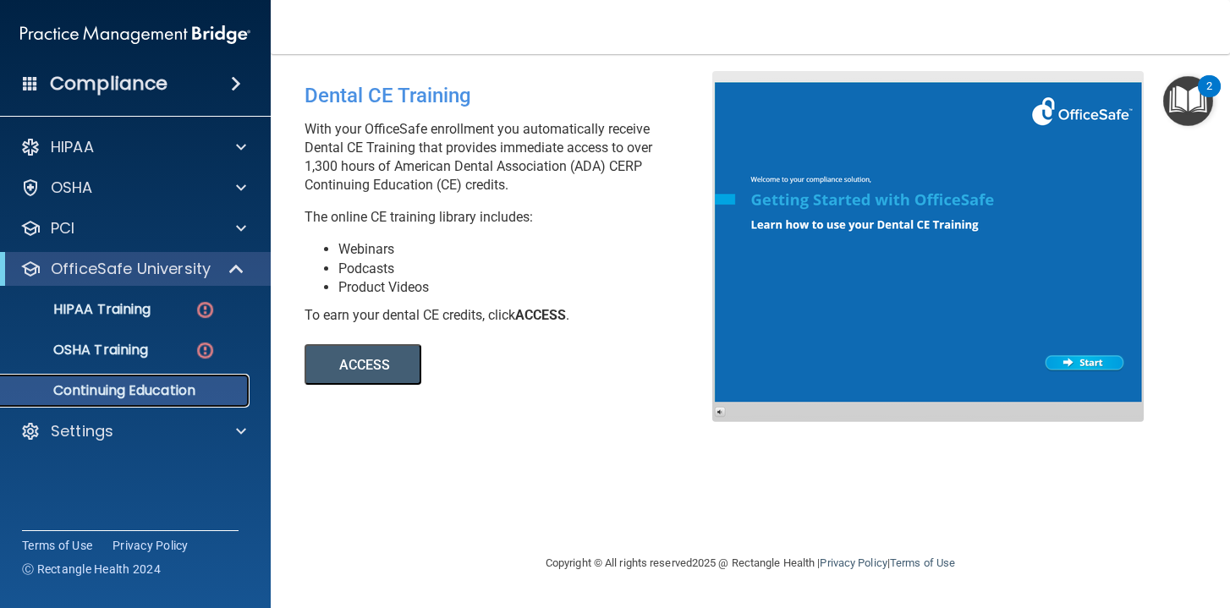
click at [176, 385] on p "Continuing Education" at bounding box center [126, 390] width 231 height 17
click at [344, 367] on button "ACCESS" at bounding box center [363, 364] width 117 height 41
click at [369, 364] on button "ACCESS" at bounding box center [363, 364] width 117 height 41
click at [202, 310] on img at bounding box center [205, 309] width 21 height 21
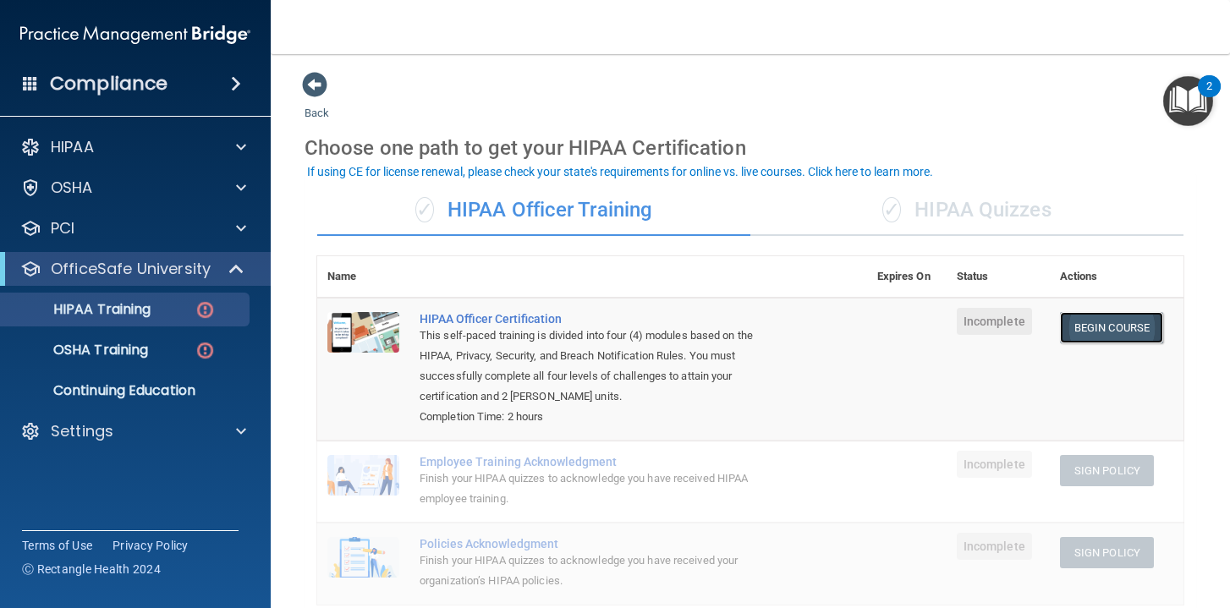
click at [1116, 327] on link "Begin Course" at bounding box center [1111, 327] width 103 height 31
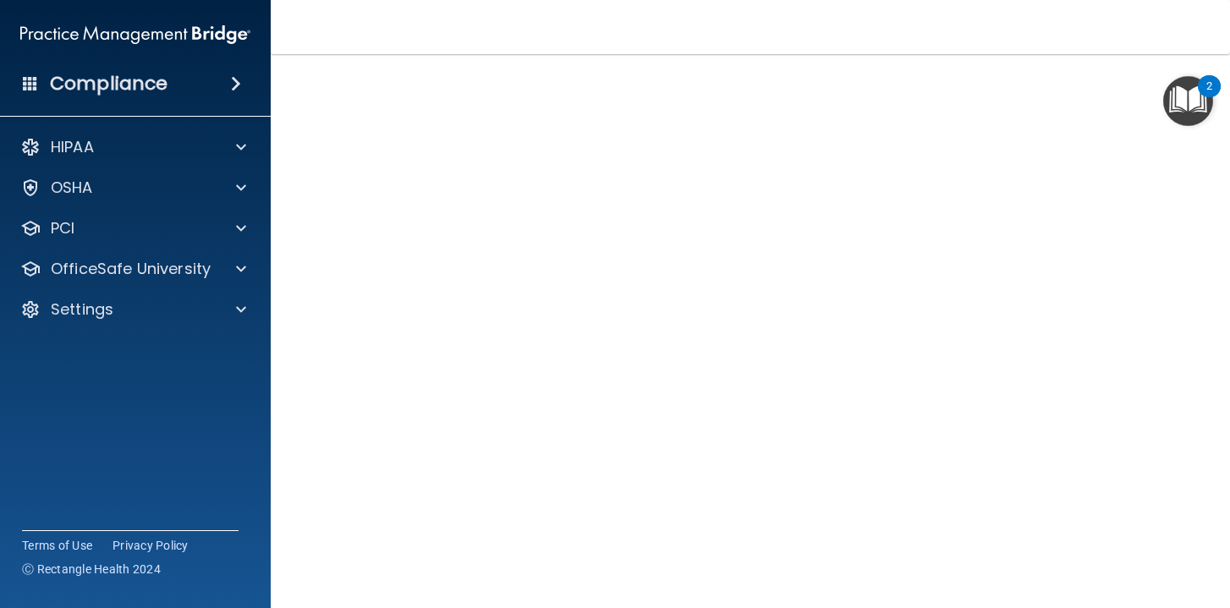
scroll to position [97, 0]
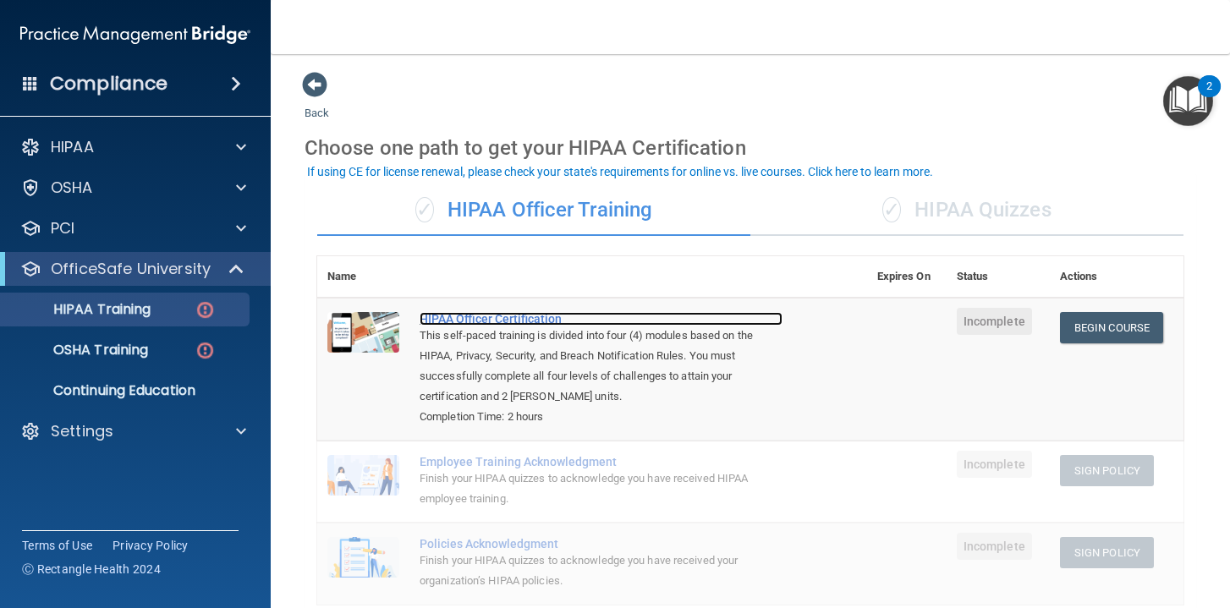
click at [496, 316] on div "HIPAA Officer Certification" at bounding box center [601, 319] width 363 height 14
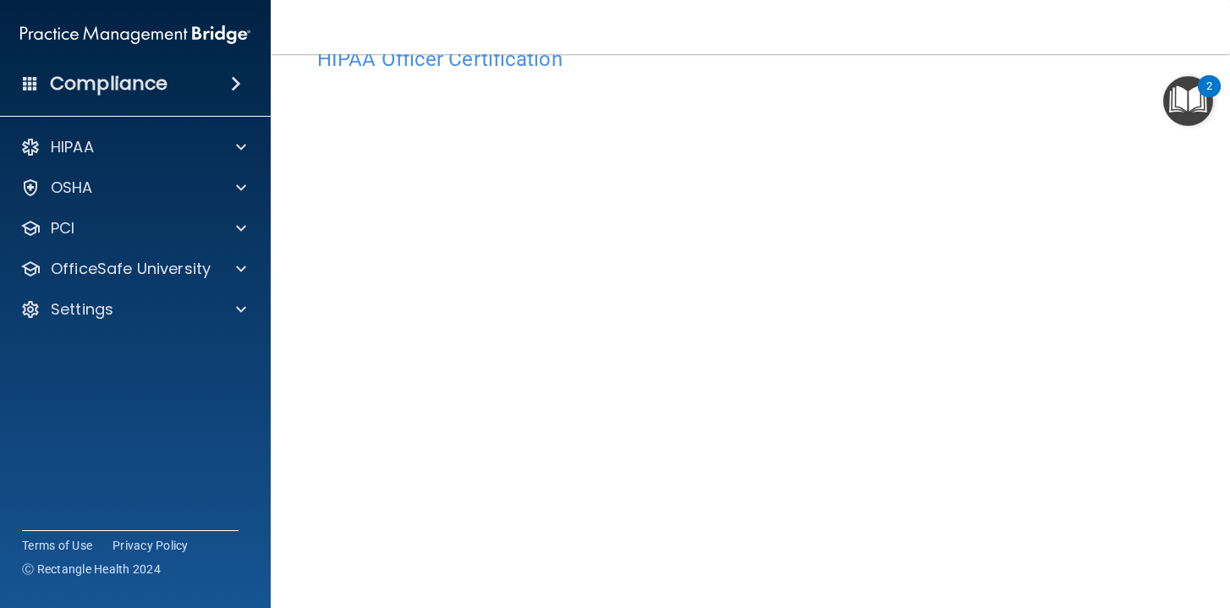
scroll to position [52, 0]
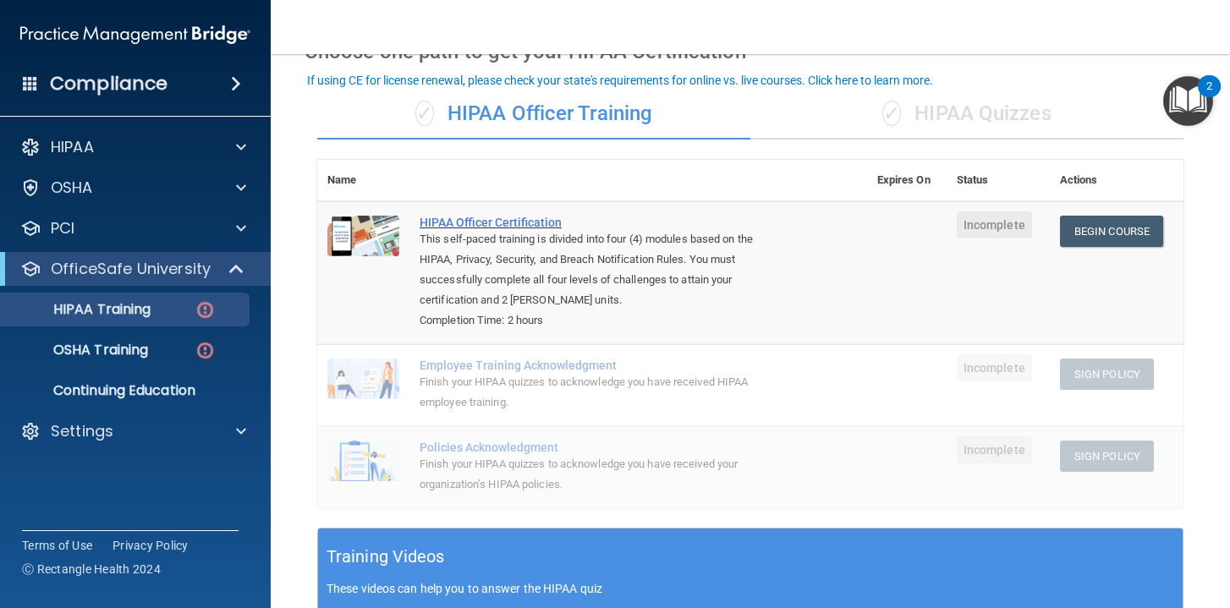
scroll to position [79, 0]
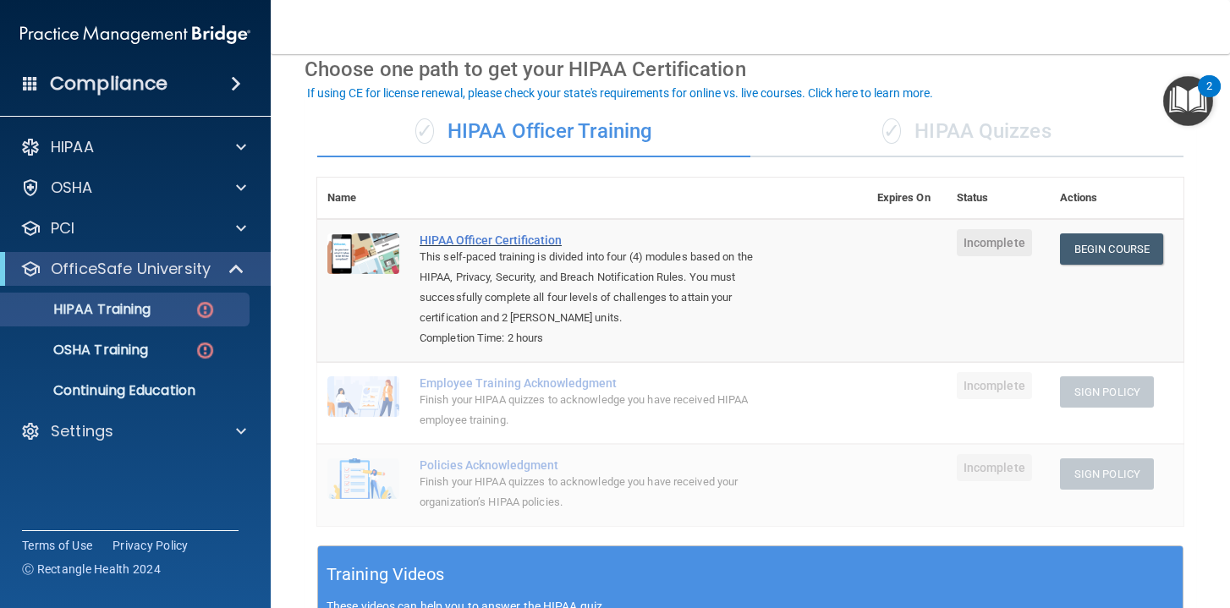
click at [491, 242] on div "HIPAA Officer Certification" at bounding box center [601, 240] width 363 height 14
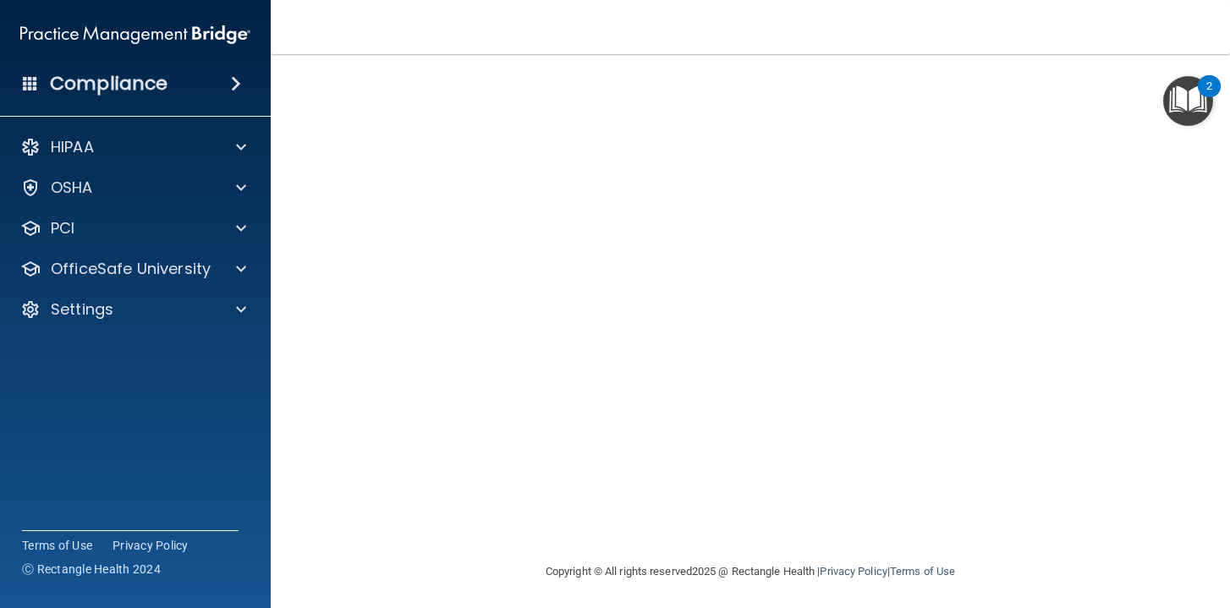
scroll to position [14, 0]
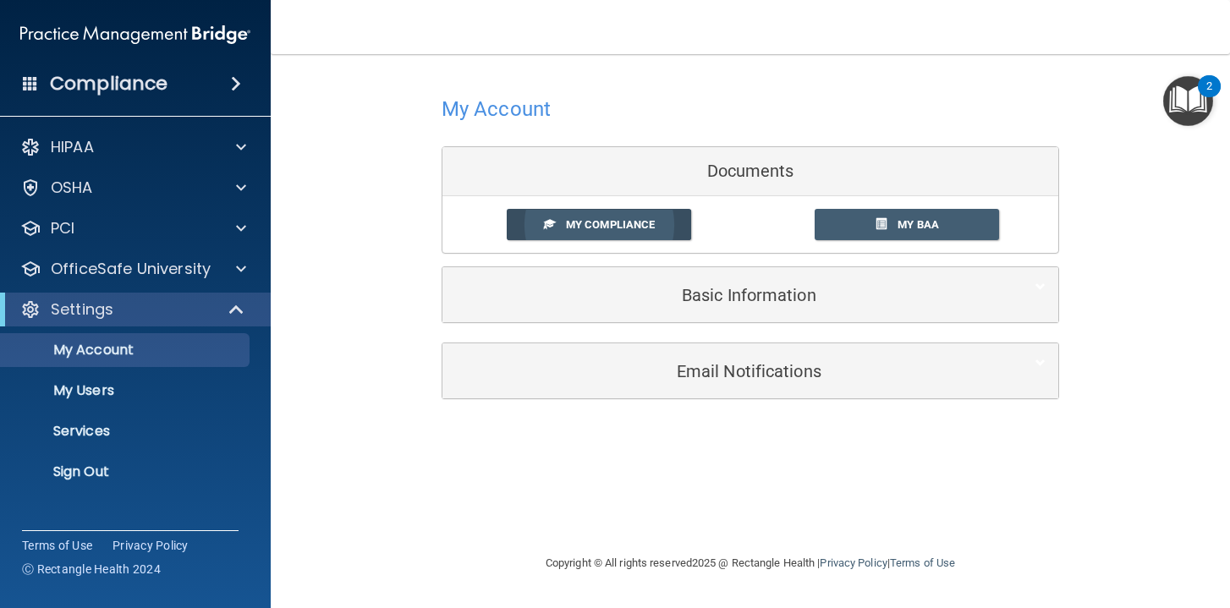
click at [610, 218] on span "My Compliance" at bounding box center [610, 224] width 89 height 13
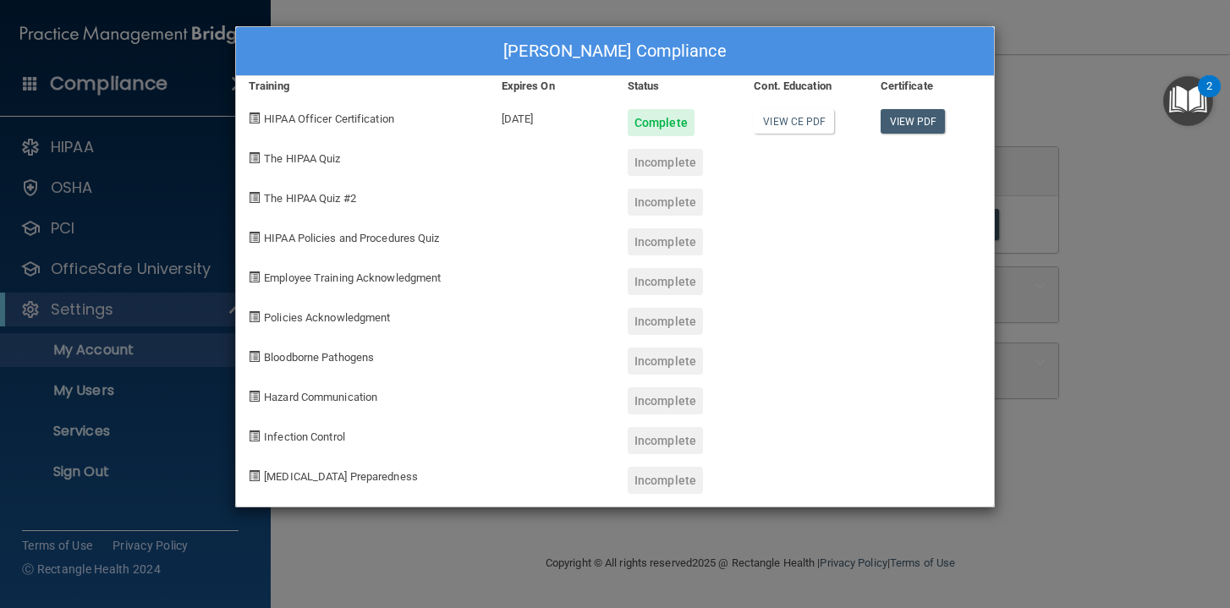
click at [652, 442] on div "Incomplete" at bounding box center [665, 440] width 75 height 27
click at [184, 222] on div "Marie Wimett's Compliance Training Expires On Status Cont. Education Certificat…" at bounding box center [615, 304] width 1230 height 608
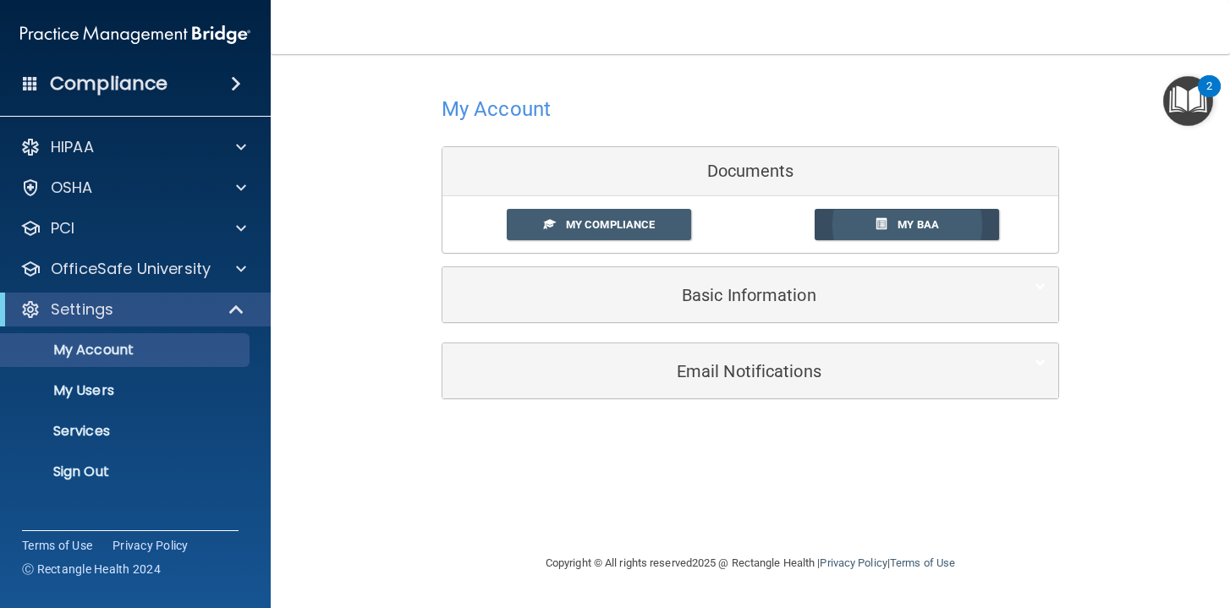
click at [922, 223] on span "My BAA" at bounding box center [918, 224] width 41 height 13
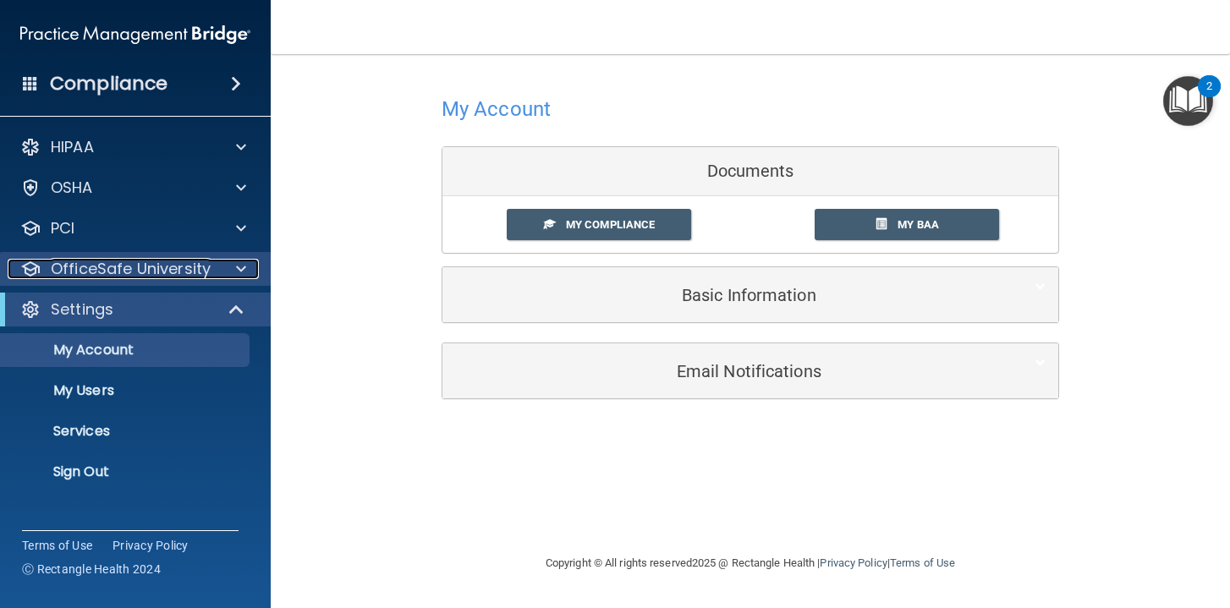
click at [126, 274] on p "OfficeSafe University" at bounding box center [131, 269] width 160 height 20
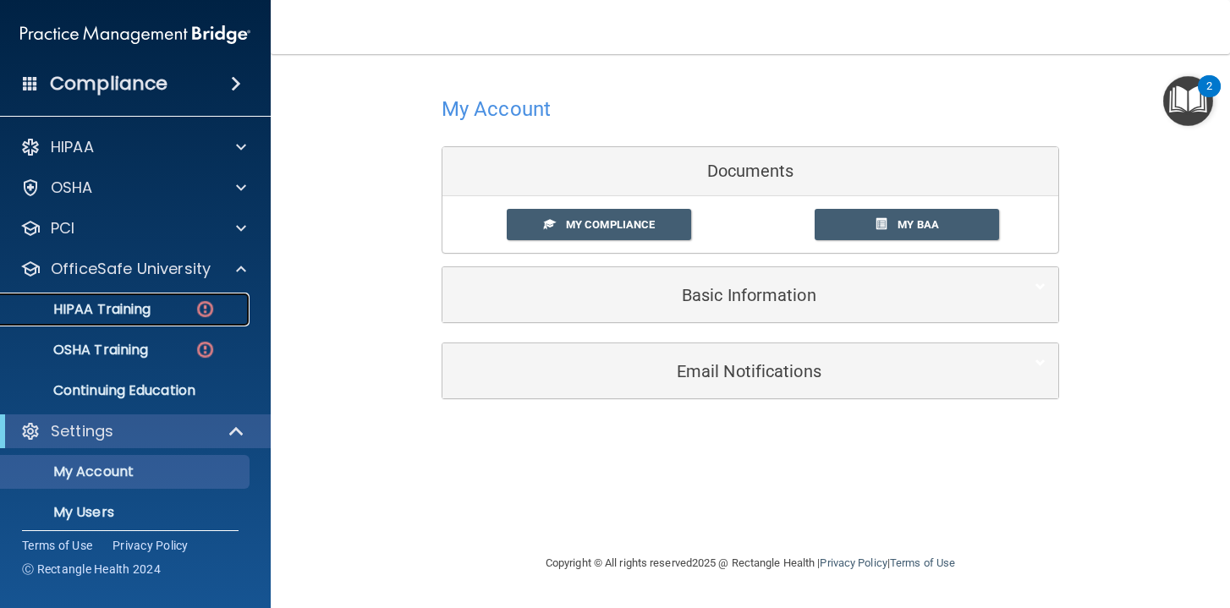
click at [135, 312] on p "HIPAA Training" at bounding box center [81, 309] width 140 height 17
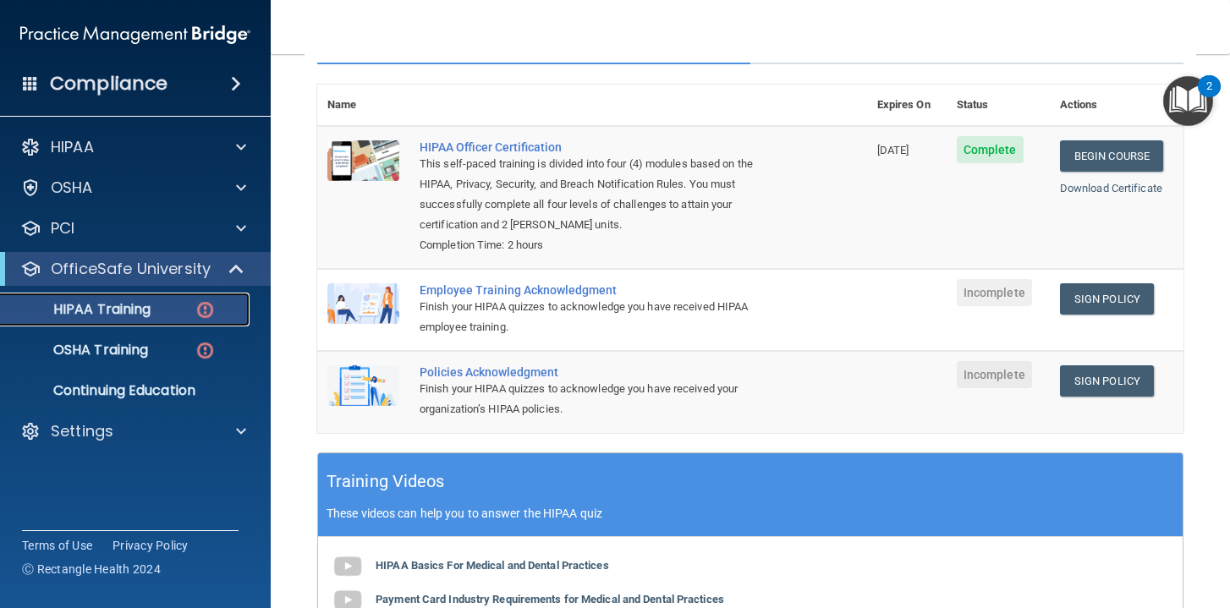
scroll to position [161, 0]
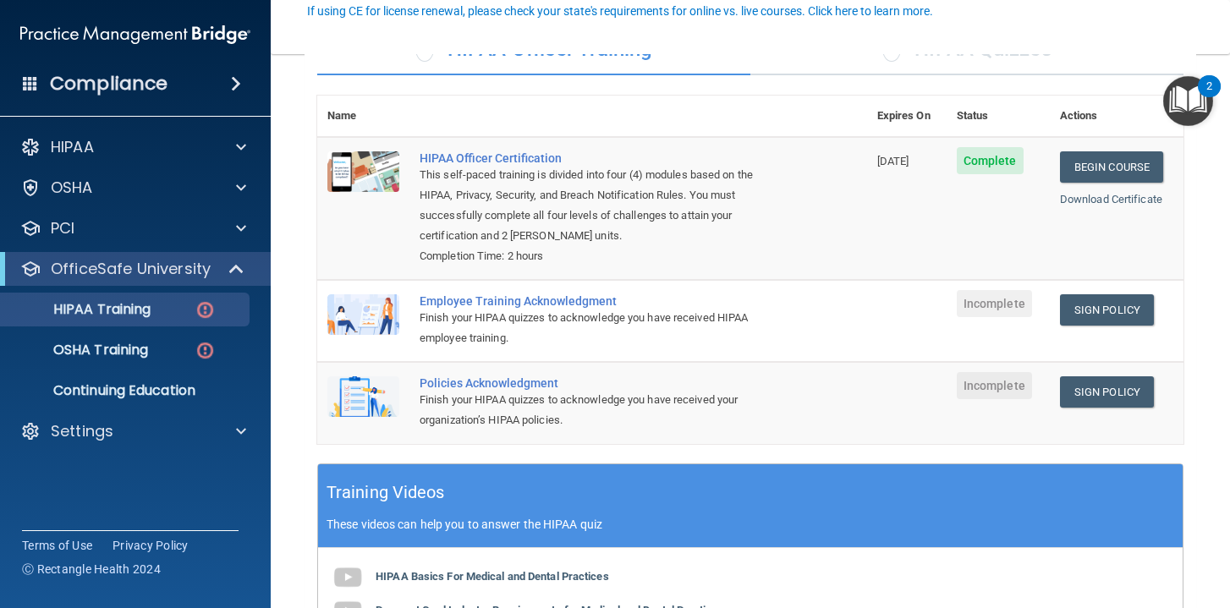
click at [387, 307] on img at bounding box center [363, 314] width 72 height 41
click at [453, 298] on div "Employee Training Acknowledgment" at bounding box center [601, 301] width 363 height 14
click at [1105, 305] on link "Sign Policy" at bounding box center [1107, 309] width 94 height 31
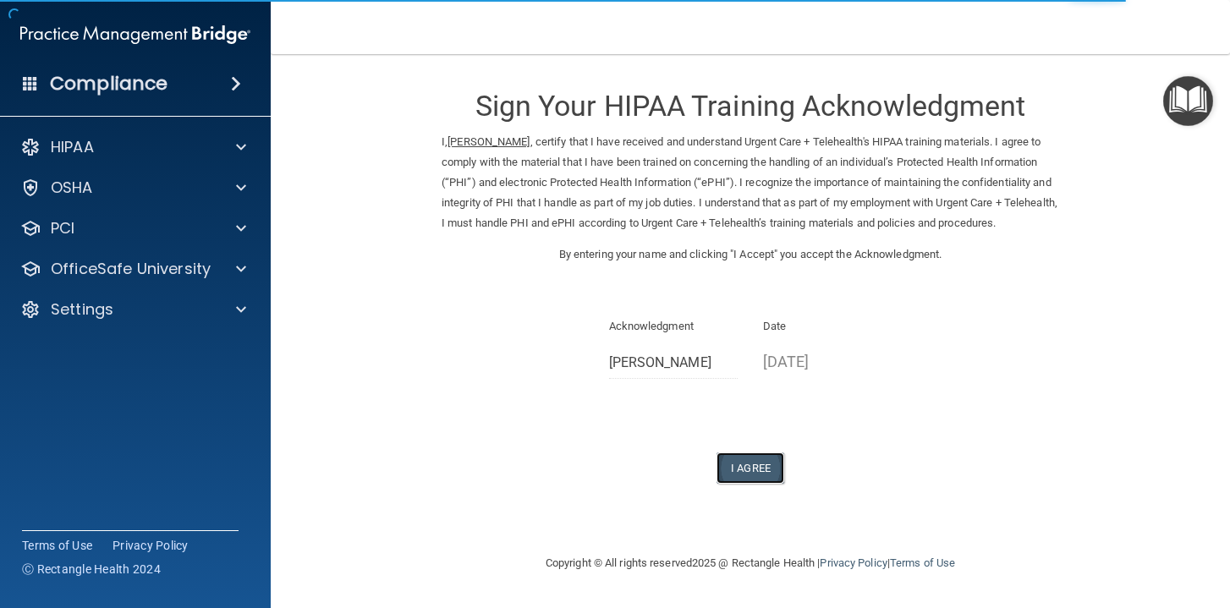
click at [739, 484] on button "I Agree" at bounding box center [750, 468] width 68 height 31
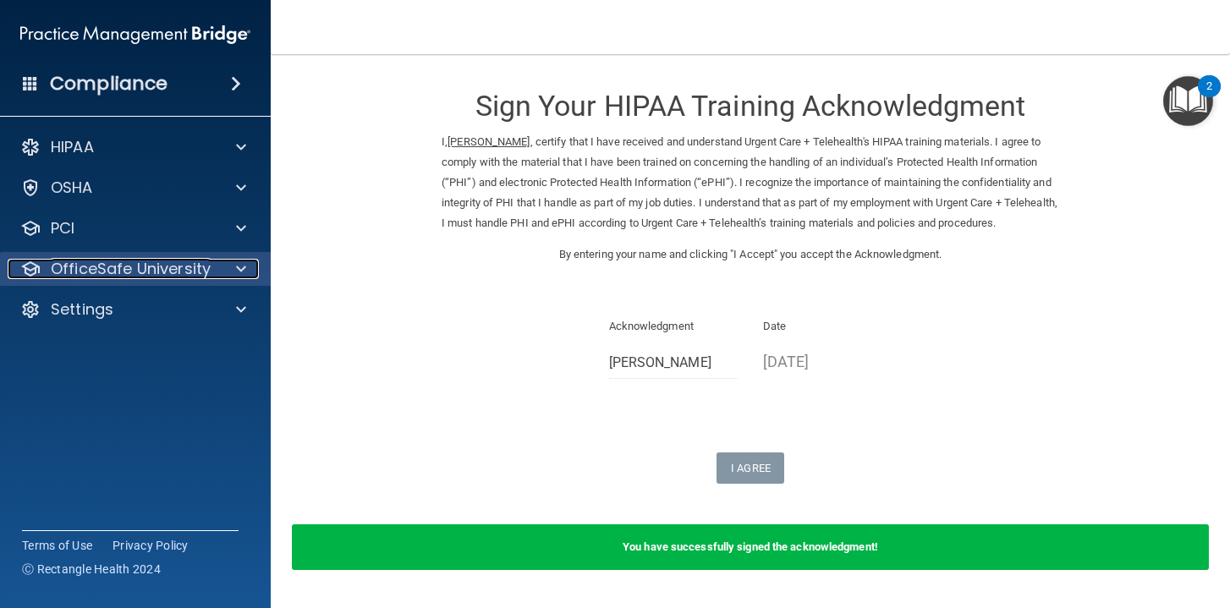
click at [162, 266] on p "OfficeSafe University" at bounding box center [131, 269] width 160 height 20
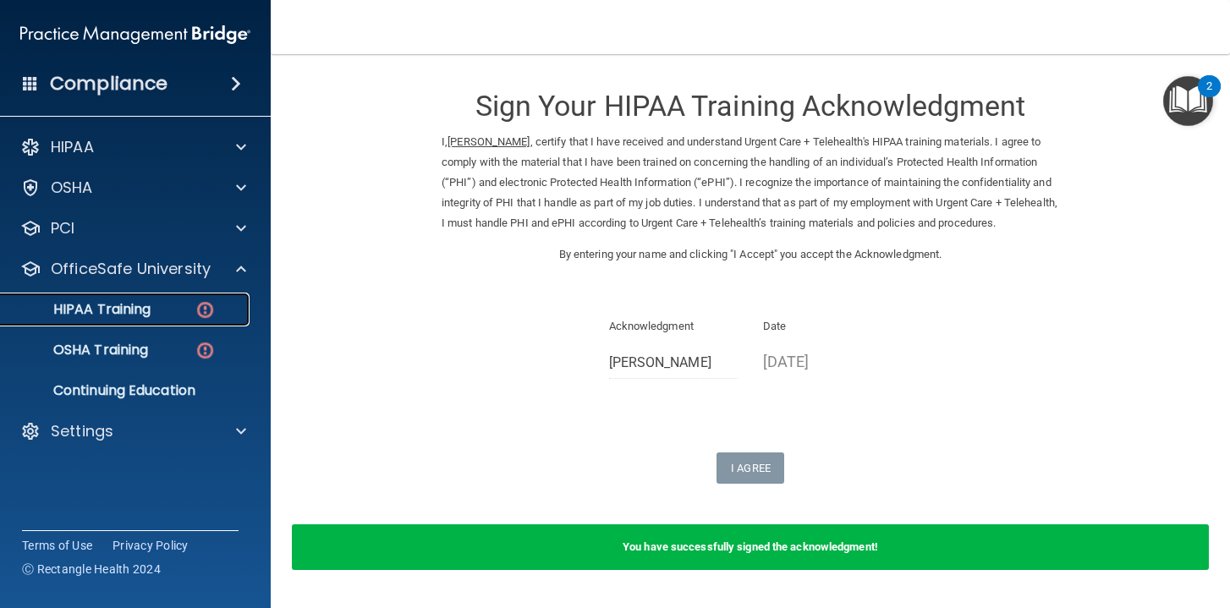
click at [131, 305] on p "HIPAA Training" at bounding box center [81, 309] width 140 height 17
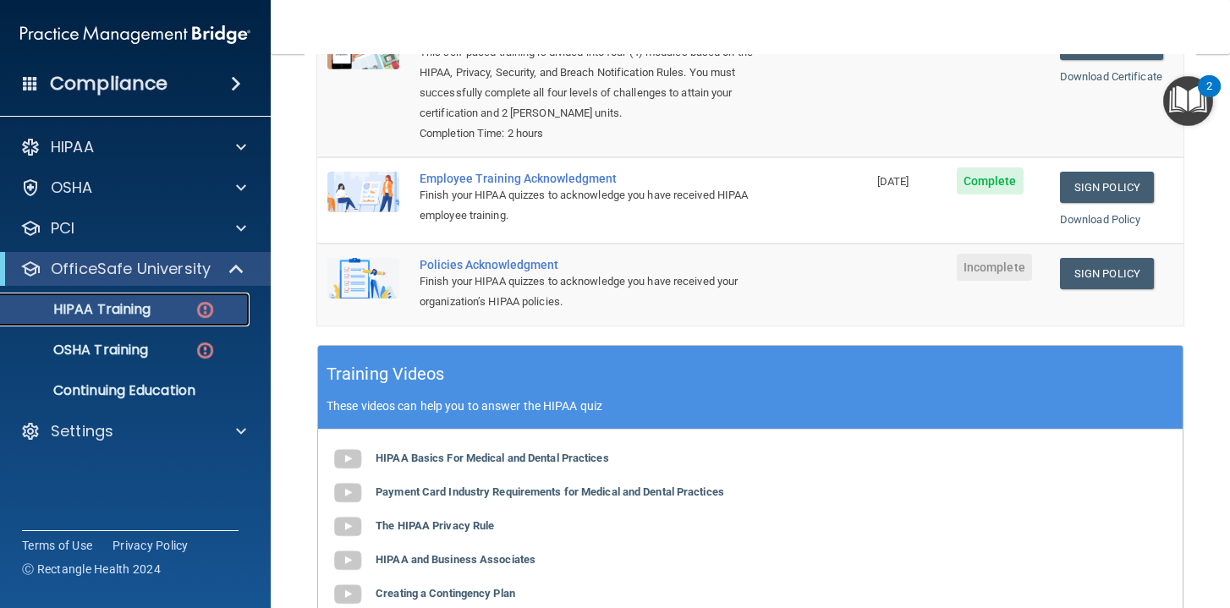
scroll to position [304, 0]
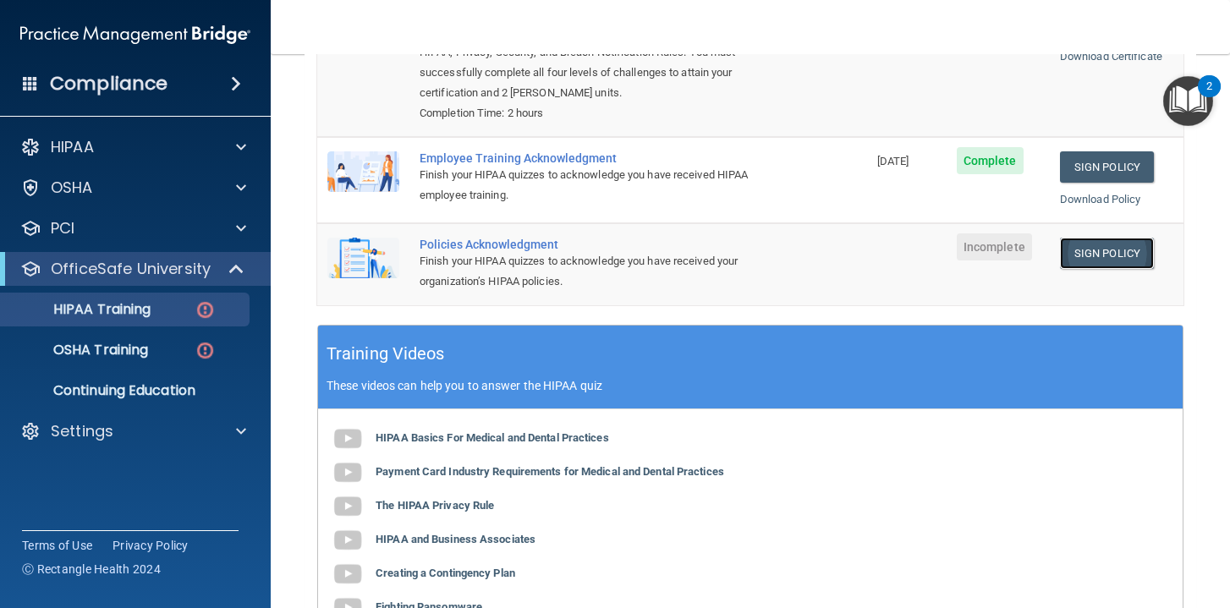
click at [1090, 247] on link "Sign Policy" at bounding box center [1107, 253] width 94 height 31
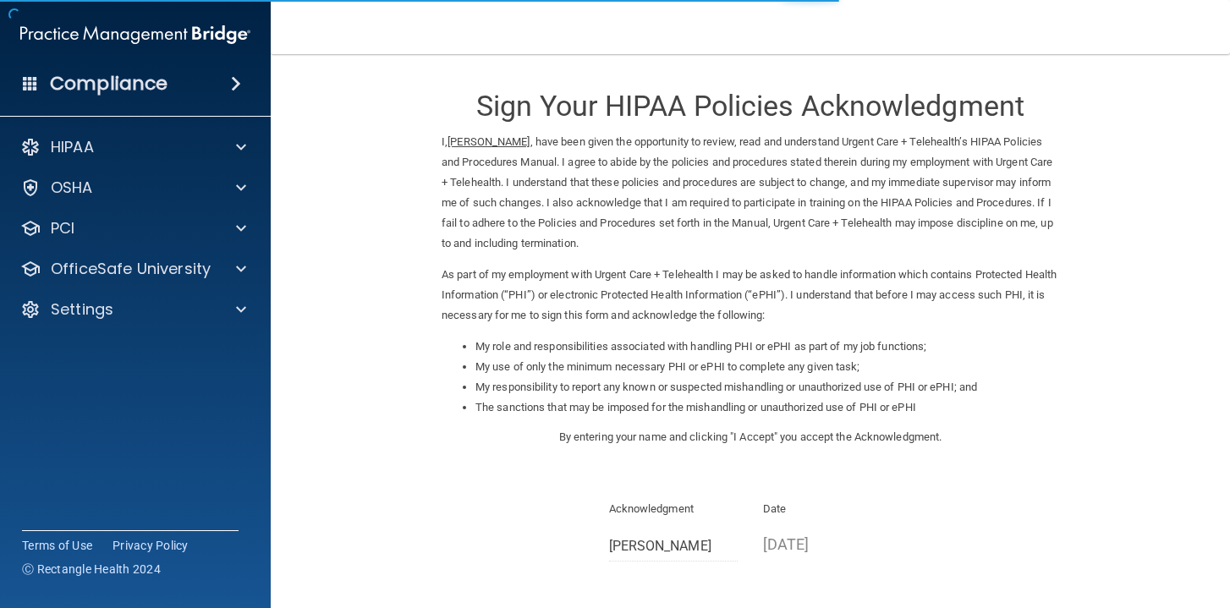
scroll to position [167, 0]
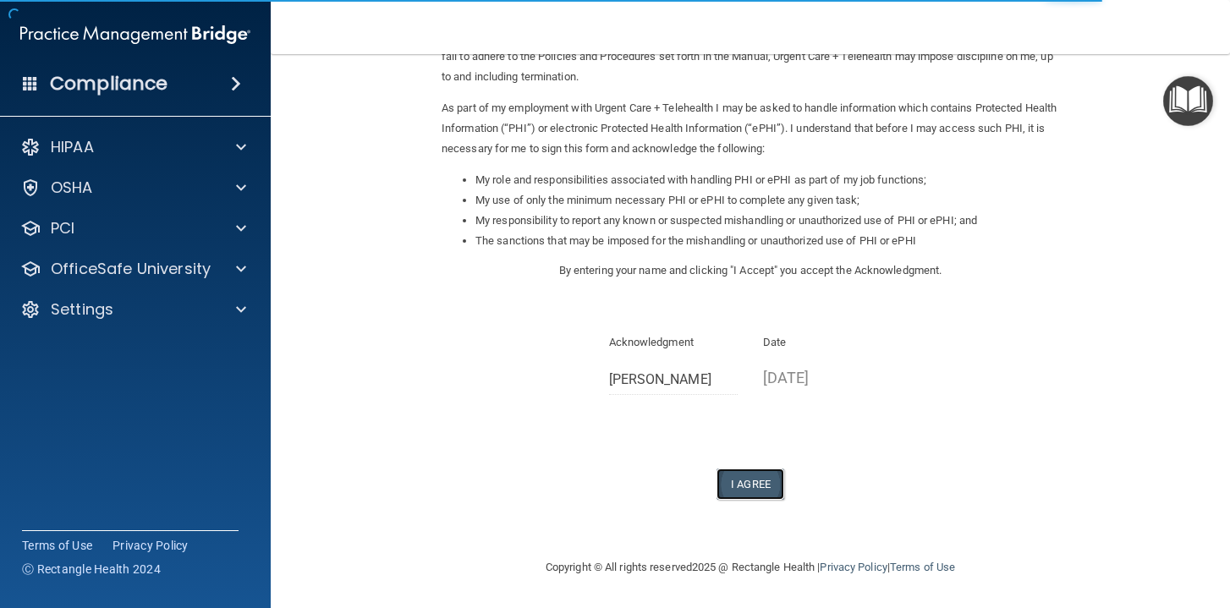
click at [743, 487] on button "I Agree" at bounding box center [750, 484] width 68 height 31
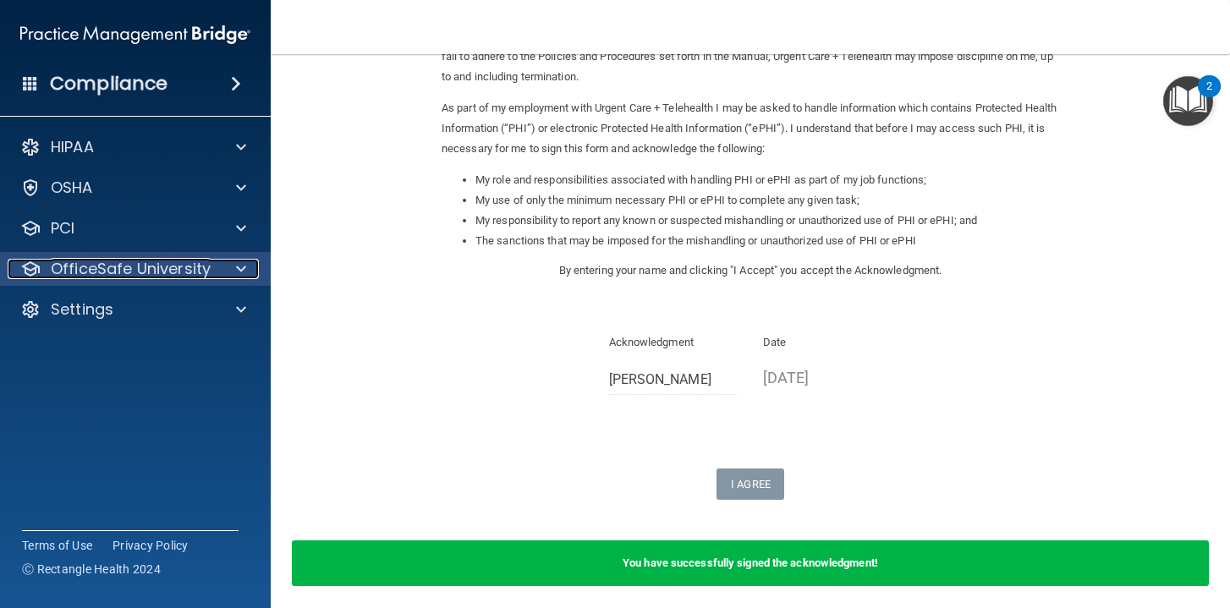
click at [202, 264] on p "OfficeSafe University" at bounding box center [131, 269] width 160 height 20
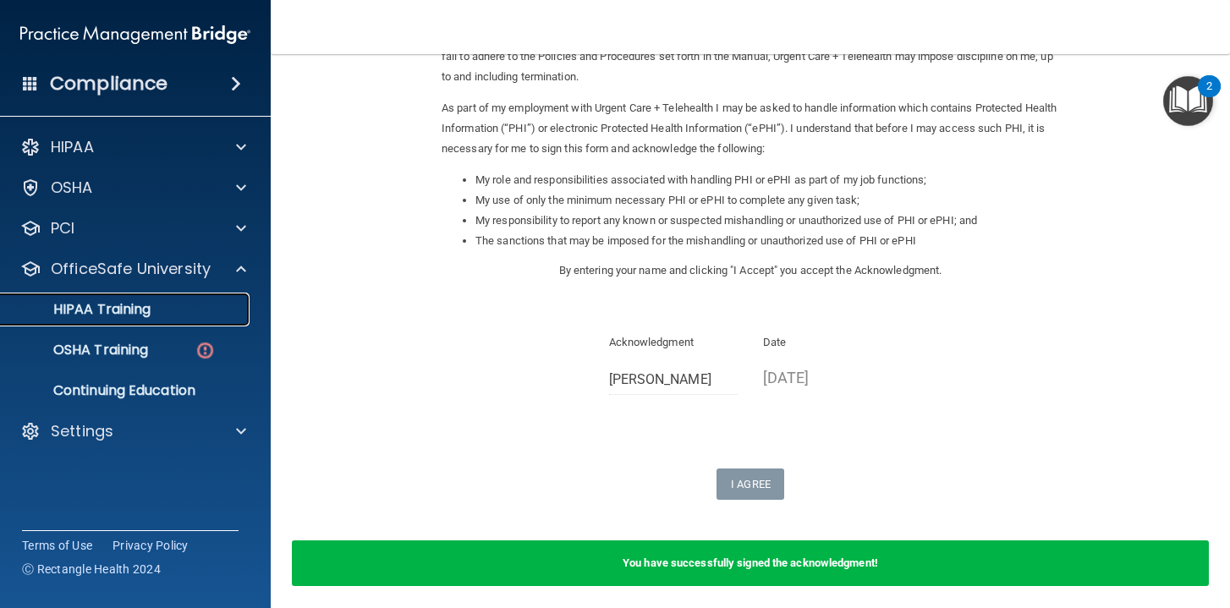
click at [142, 305] on p "HIPAA Training" at bounding box center [81, 309] width 140 height 17
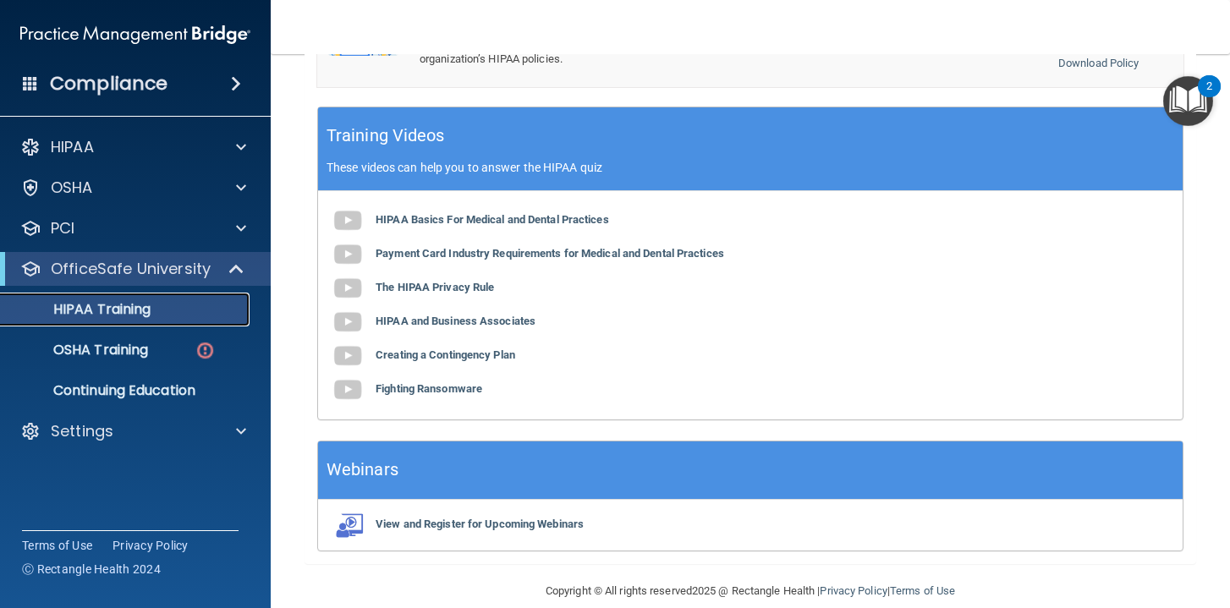
scroll to position [550, 0]
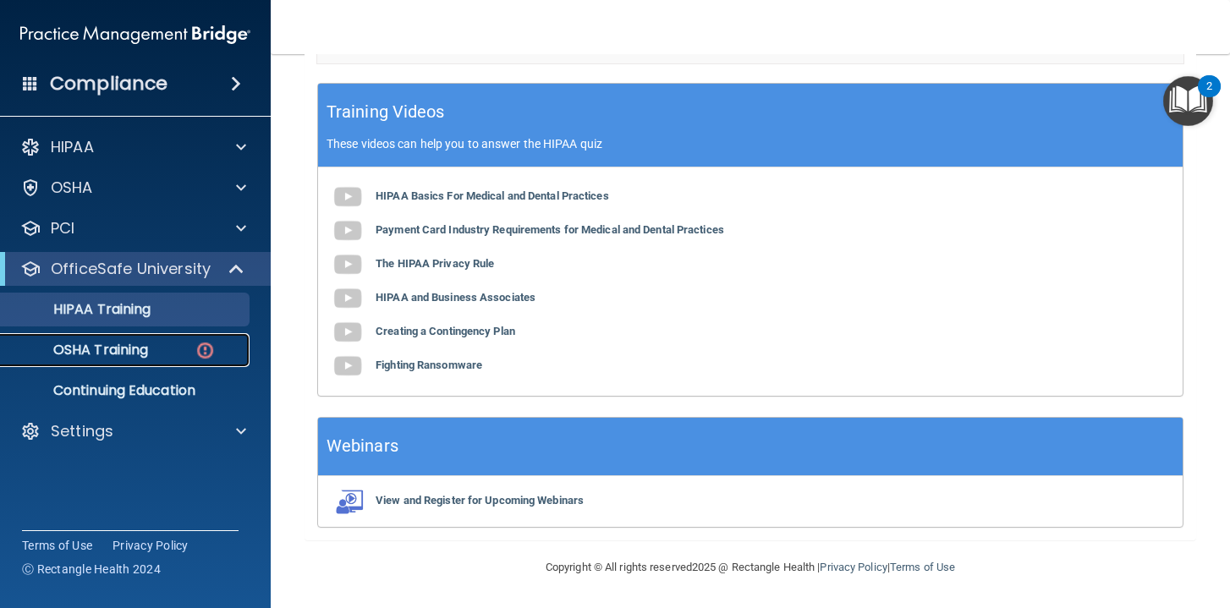
click at [118, 349] on p "OSHA Training" at bounding box center [79, 350] width 137 height 17
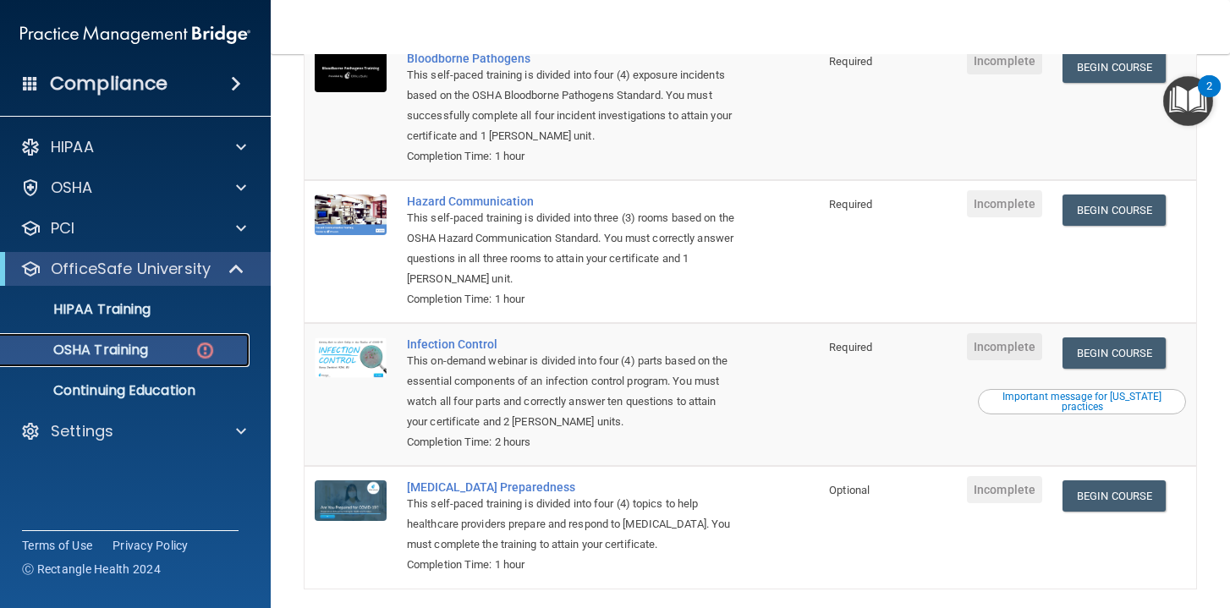
scroll to position [269, 0]
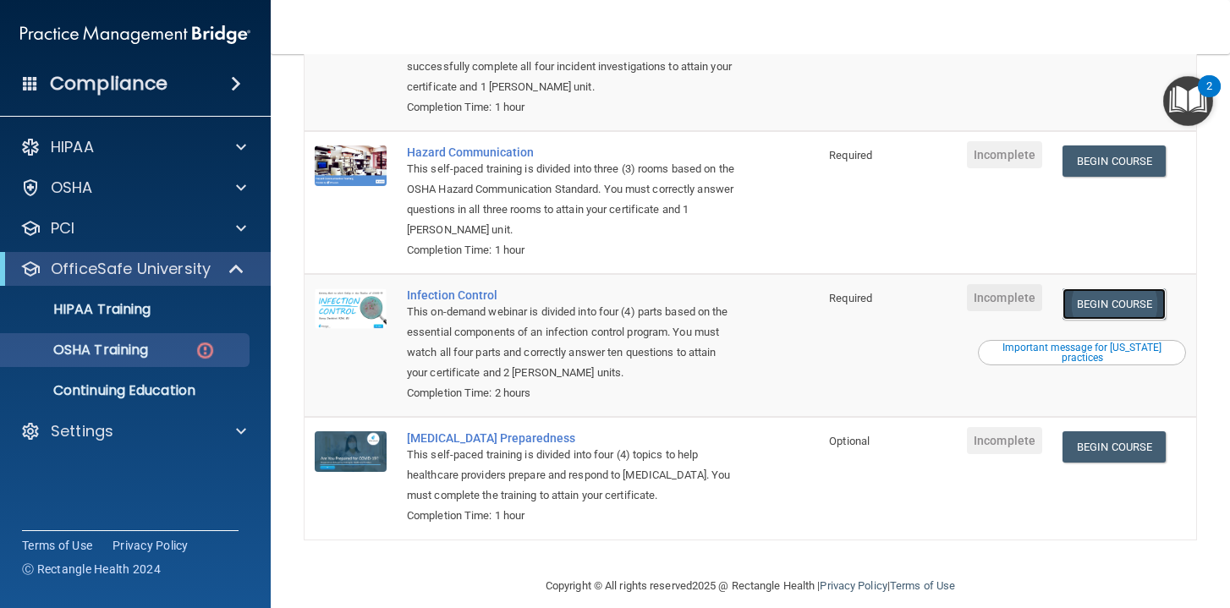
click at [1123, 288] on link "Begin Course" at bounding box center [1113, 303] width 103 height 31
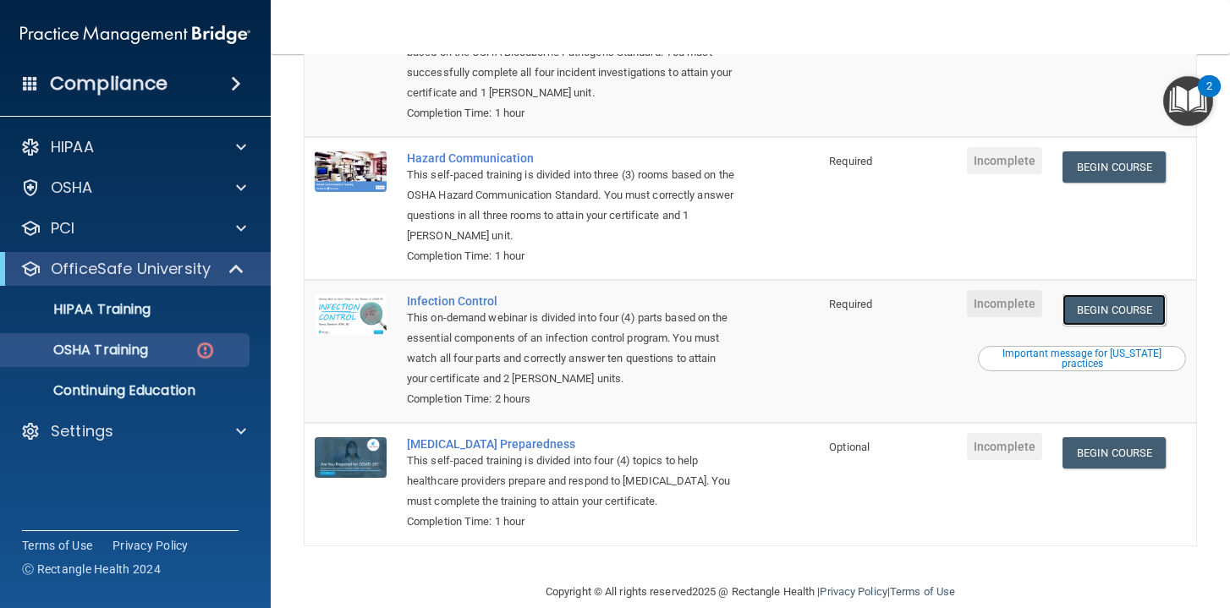
scroll to position [264, 0]
click at [1126, 294] on link "Begin Course" at bounding box center [1113, 309] width 103 height 31
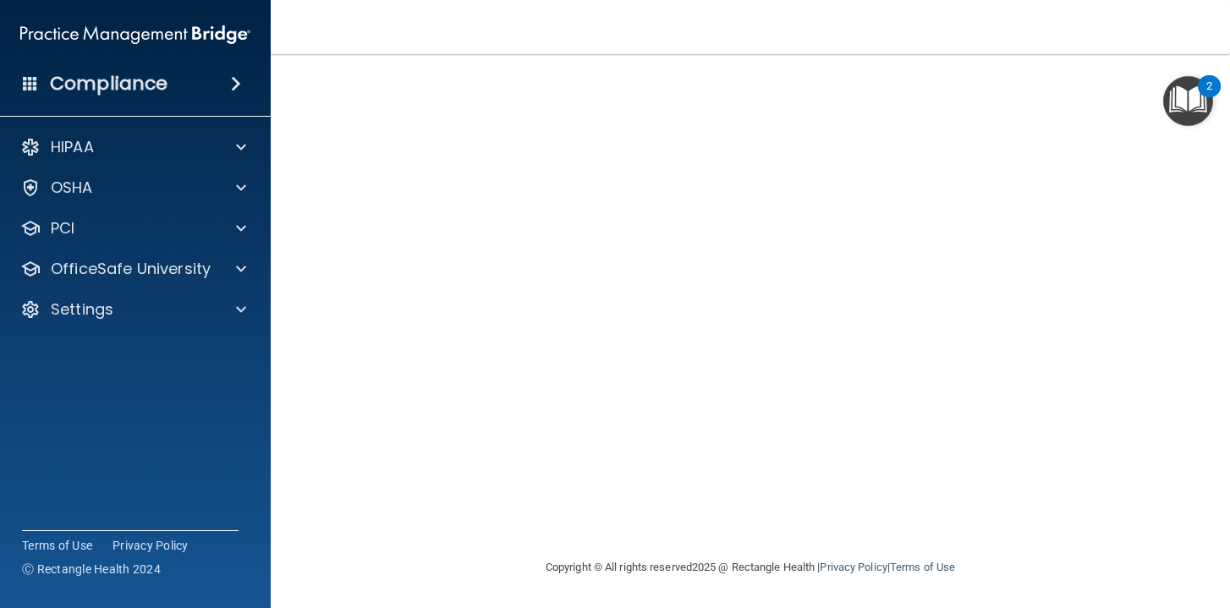
scroll to position [116, 0]
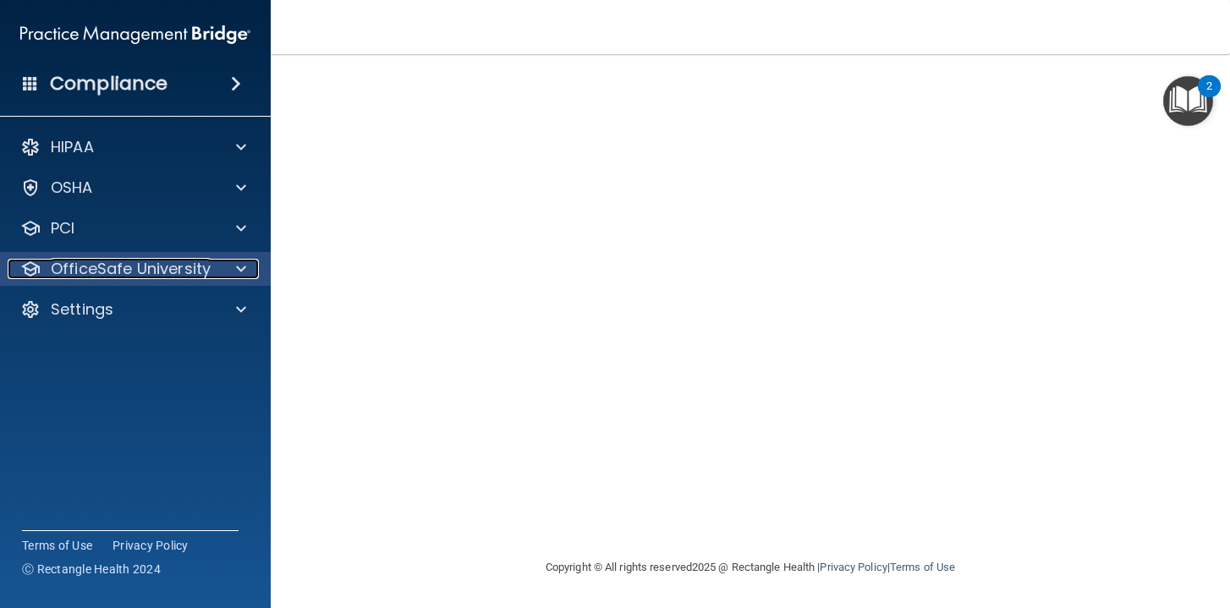
click at [173, 273] on p "OfficeSafe University" at bounding box center [131, 269] width 160 height 20
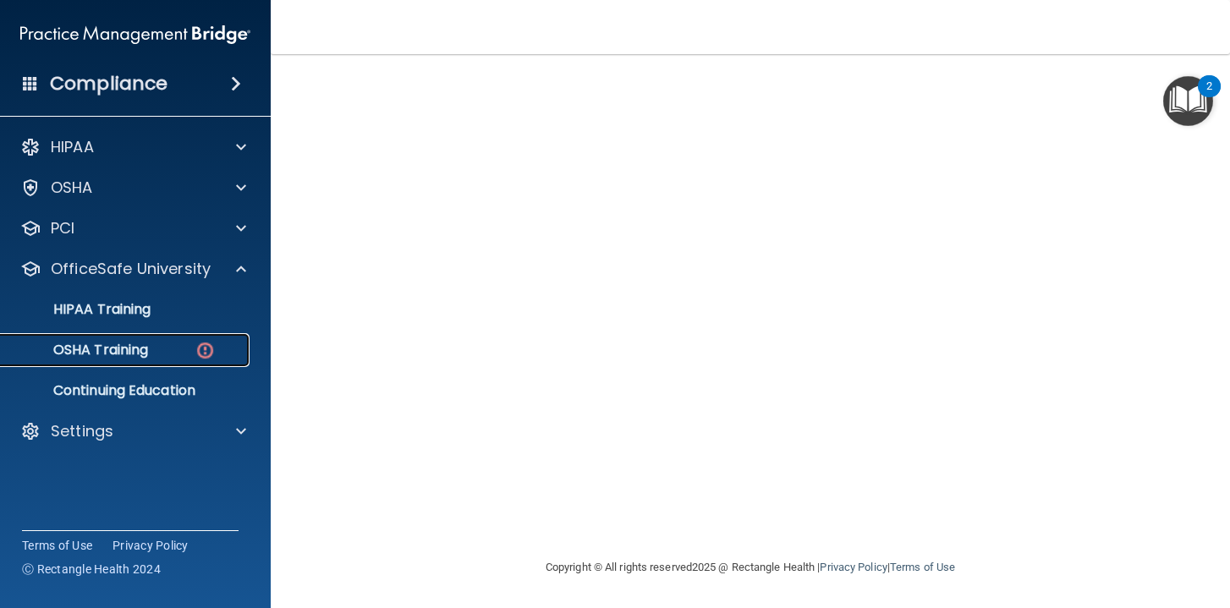
click at [206, 354] on img at bounding box center [205, 350] width 21 height 21
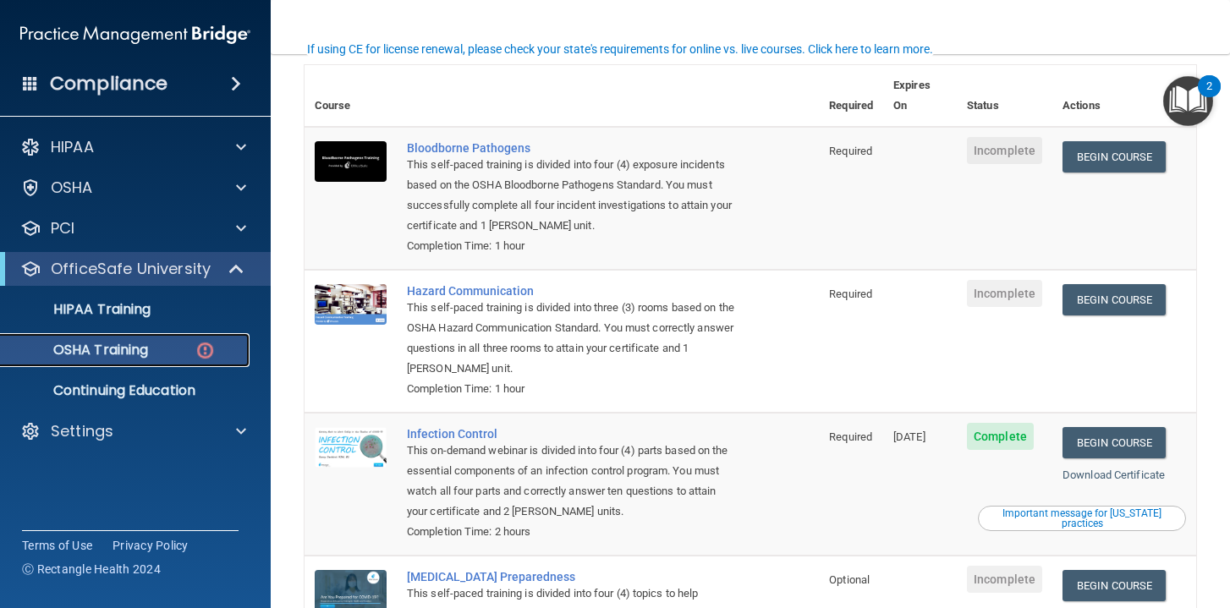
scroll to position [123, 0]
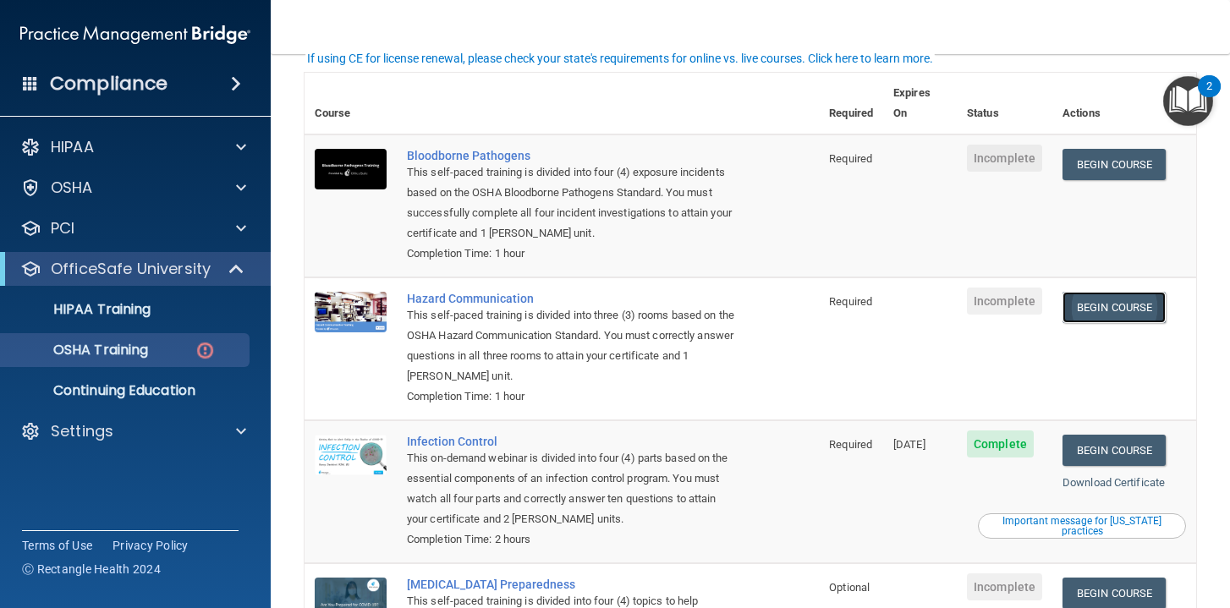
click at [1114, 292] on link "Begin Course" at bounding box center [1113, 307] width 103 height 31
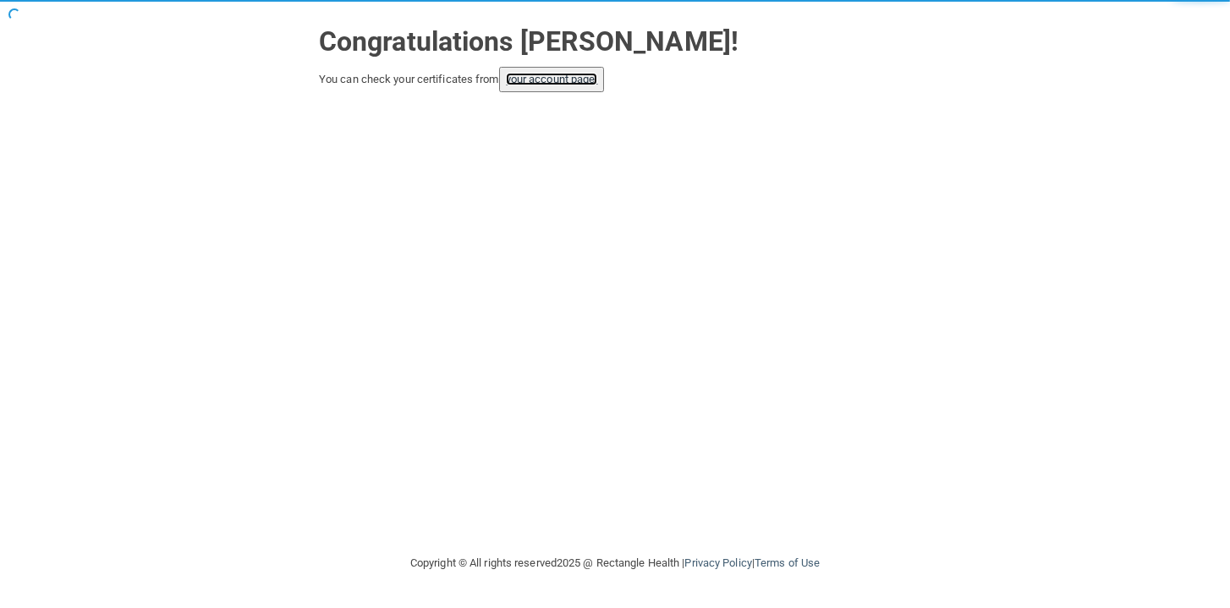
click at [564, 84] on link "your account page!" at bounding box center [552, 79] width 92 height 13
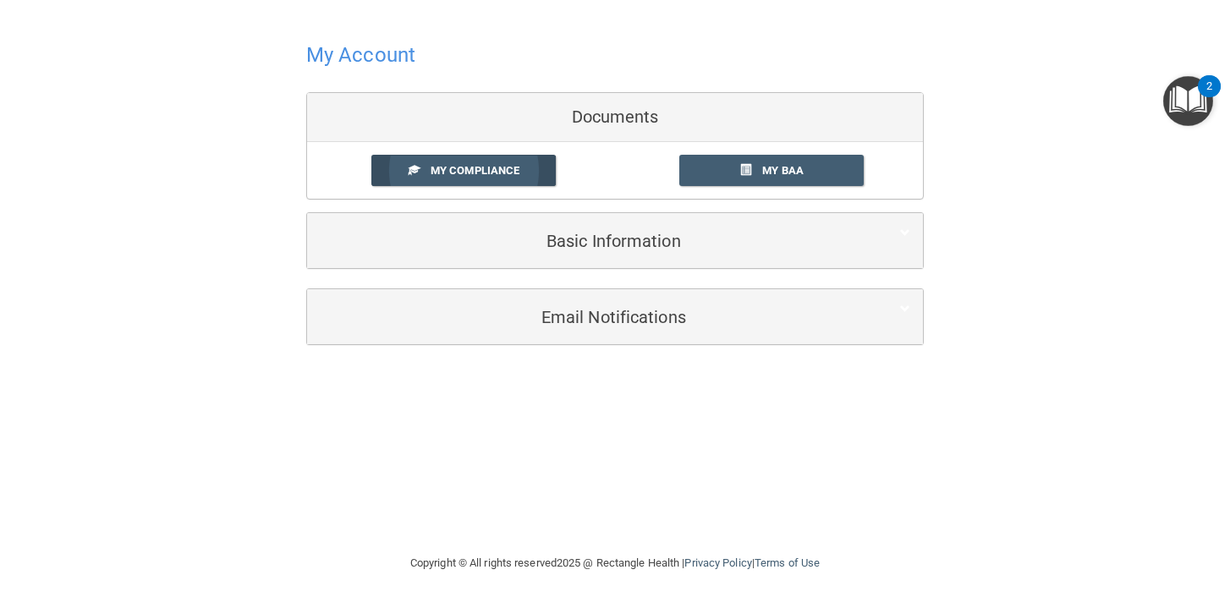
click at [450, 173] on span "My Compliance" at bounding box center [475, 170] width 89 height 13
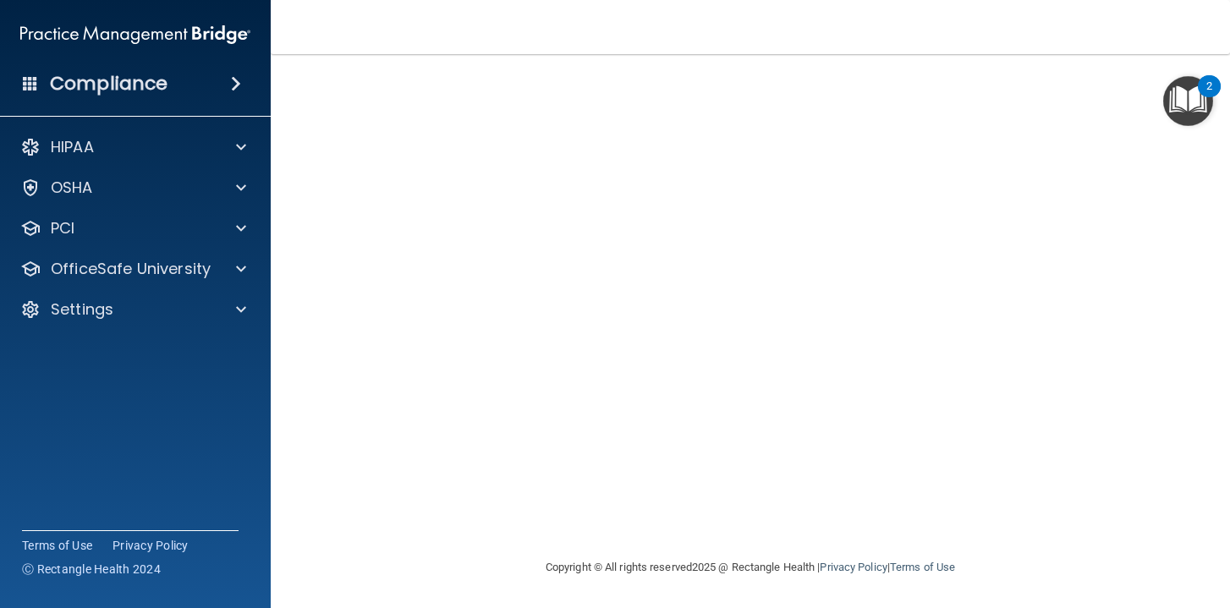
scroll to position [28, 0]
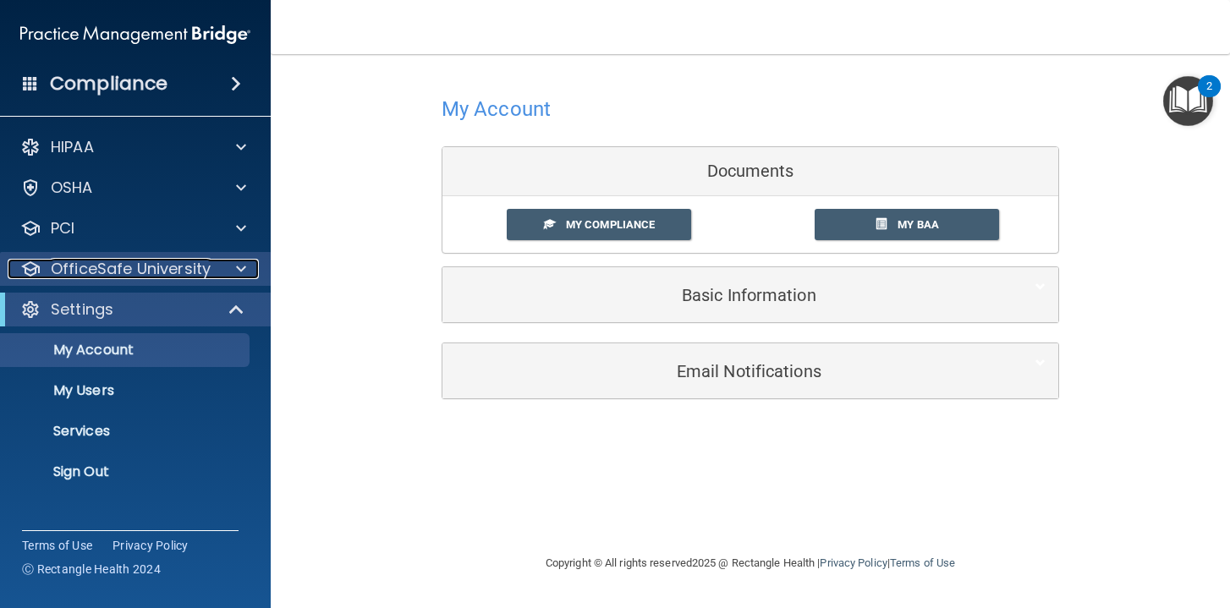
click at [161, 267] on p "OfficeSafe University" at bounding box center [131, 269] width 160 height 20
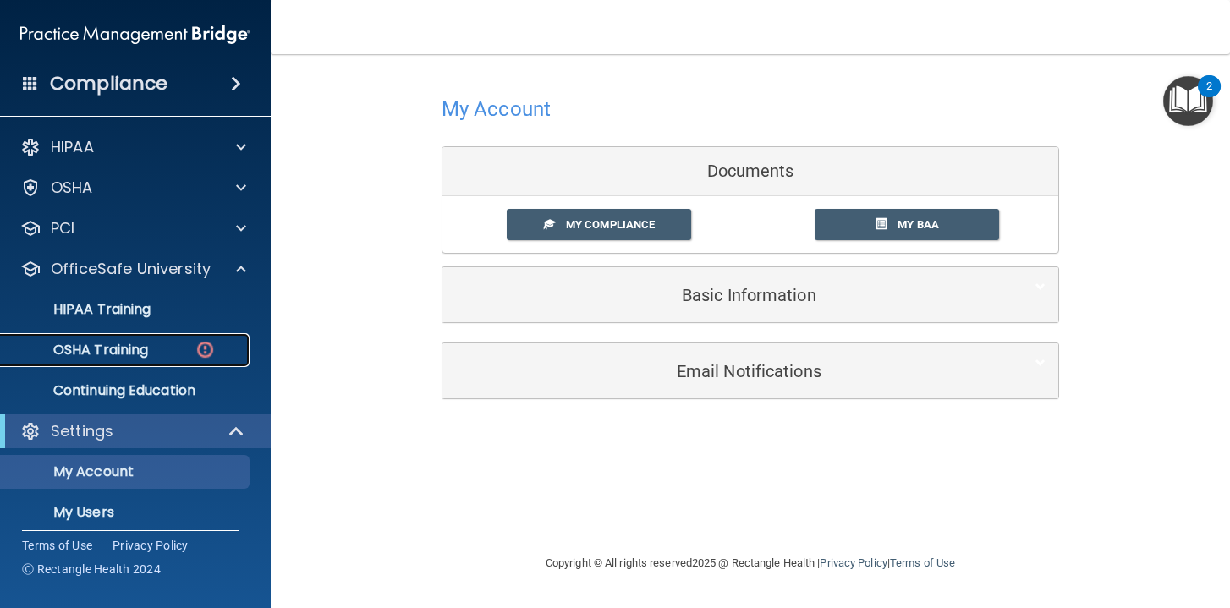
click at [205, 350] on img at bounding box center [205, 349] width 21 height 21
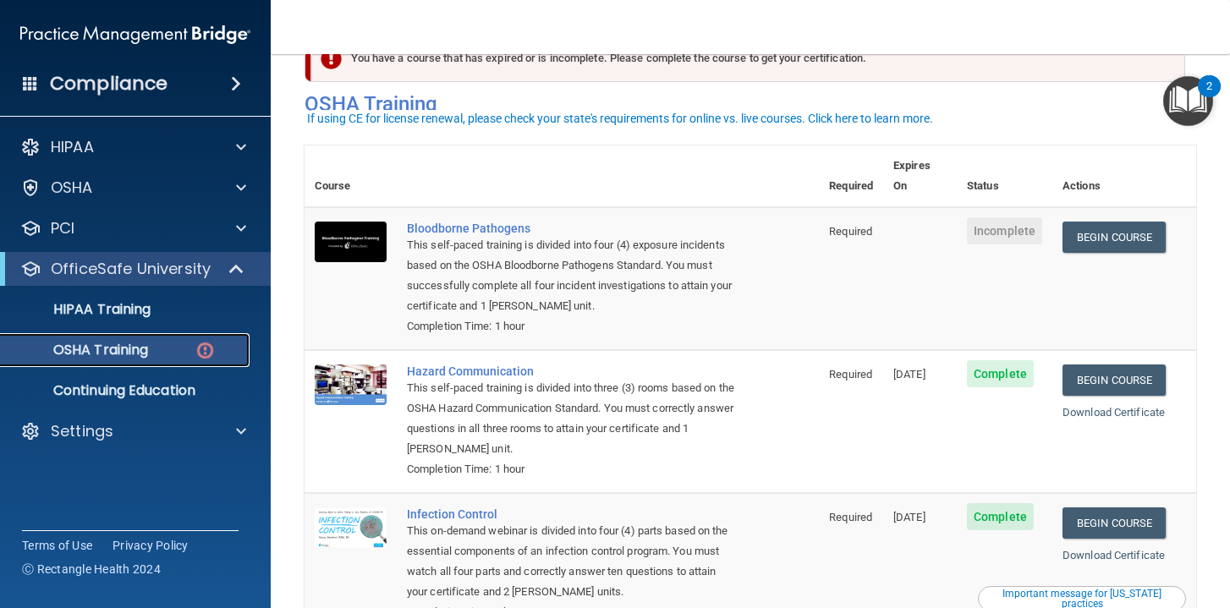
scroll to position [67, 0]
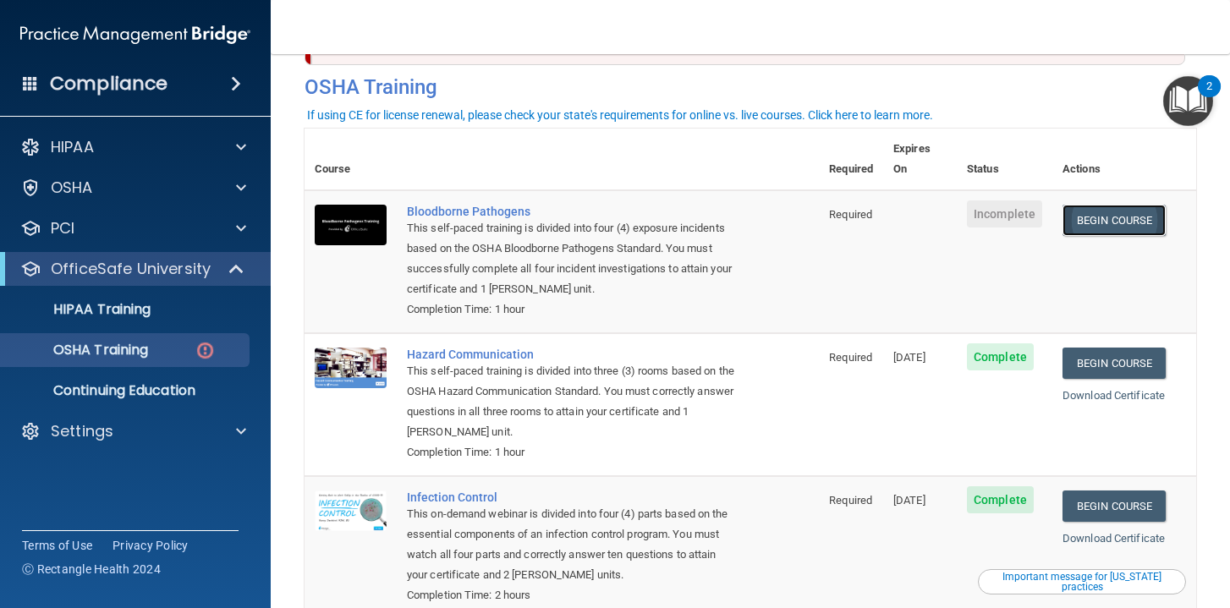
click at [1124, 205] on link "Begin Course" at bounding box center [1113, 220] width 103 height 31
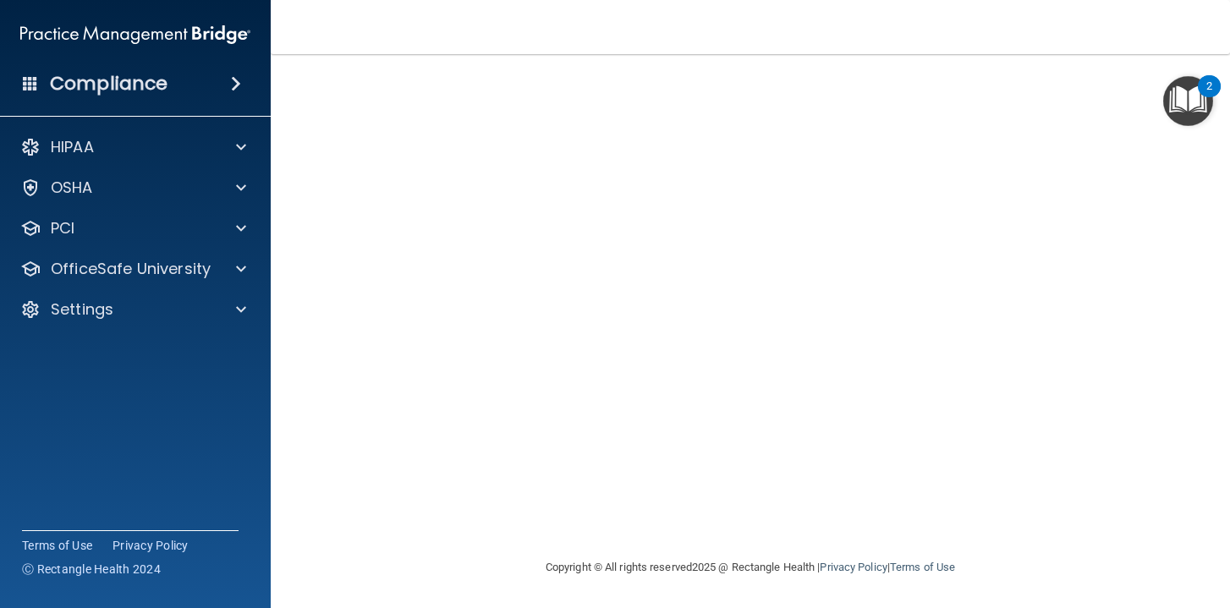
scroll to position [3, 0]
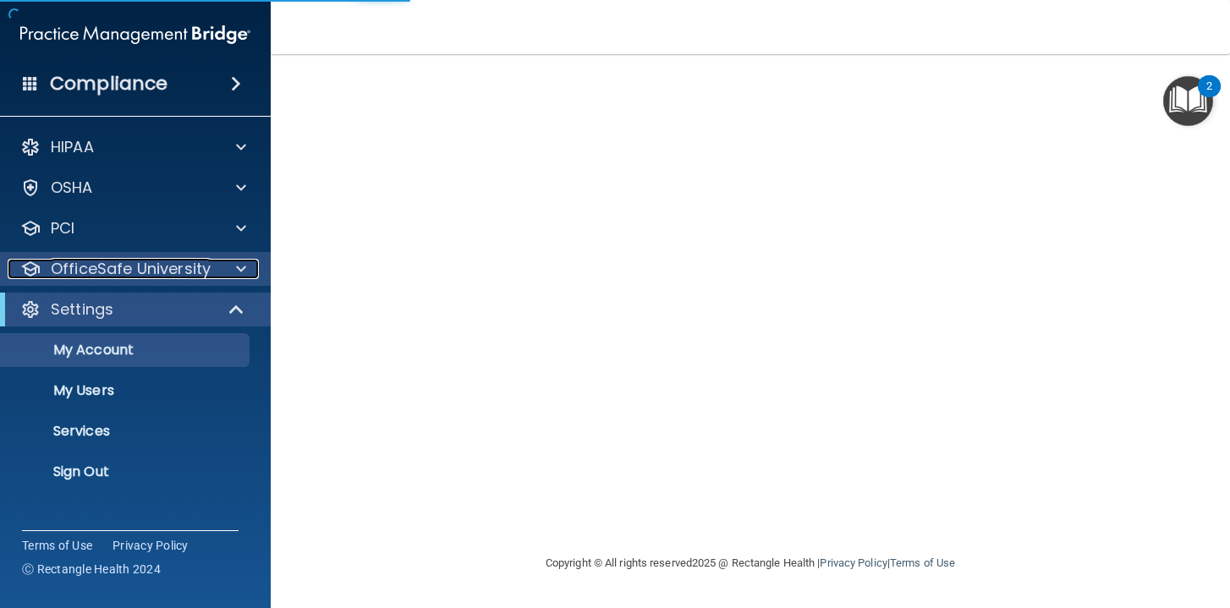
click at [191, 262] on p "OfficeSafe University" at bounding box center [131, 269] width 160 height 20
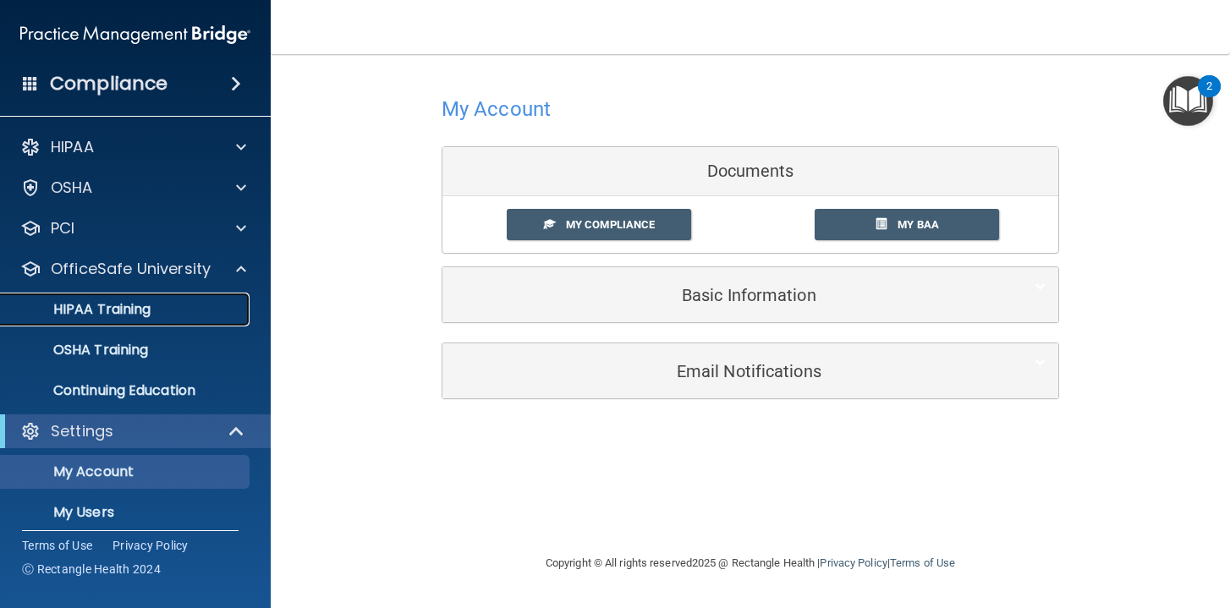
click at [117, 312] on p "HIPAA Training" at bounding box center [81, 309] width 140 height 17
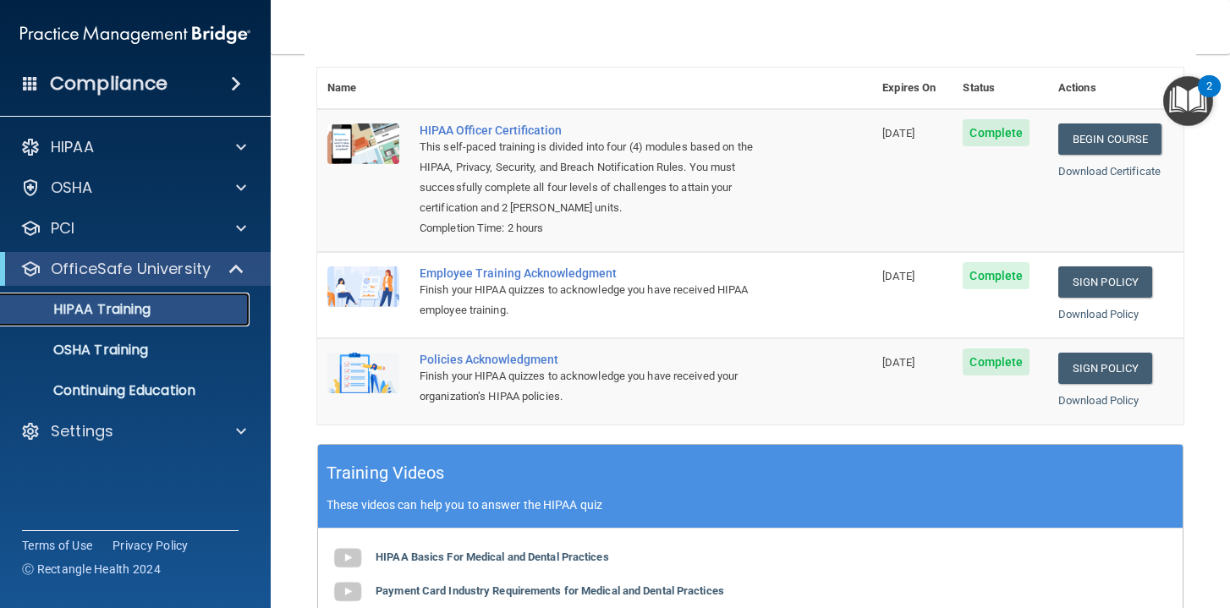
scroll to position [164, 0]
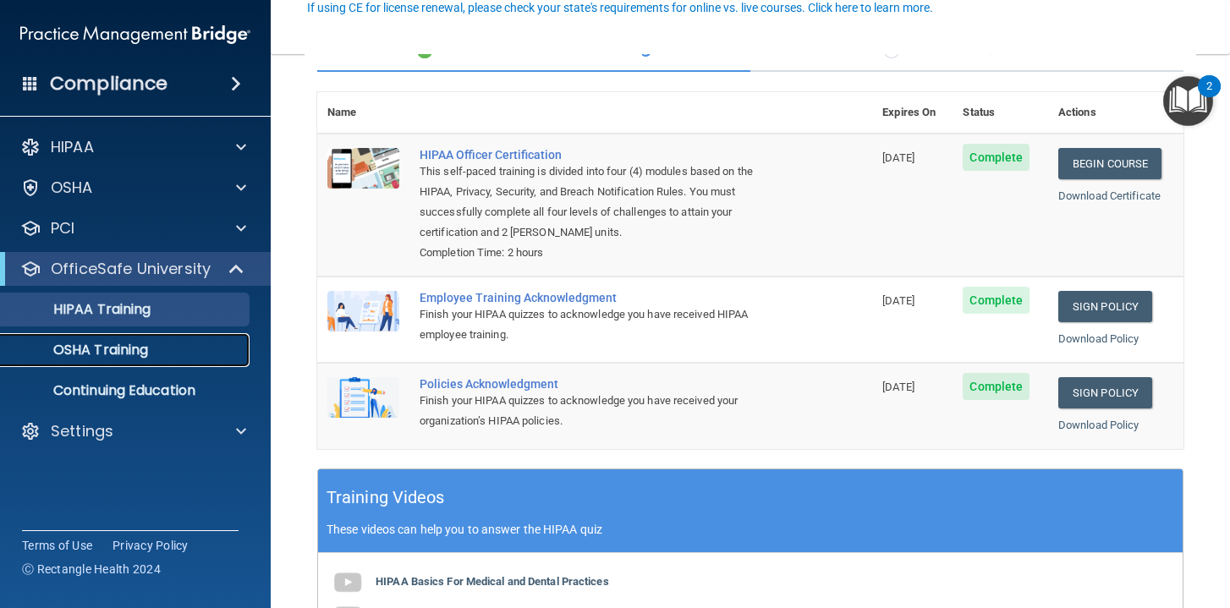
click at [118, 345] on p "OSHA Training" at bounding box center [79, 350] width 137 height 17
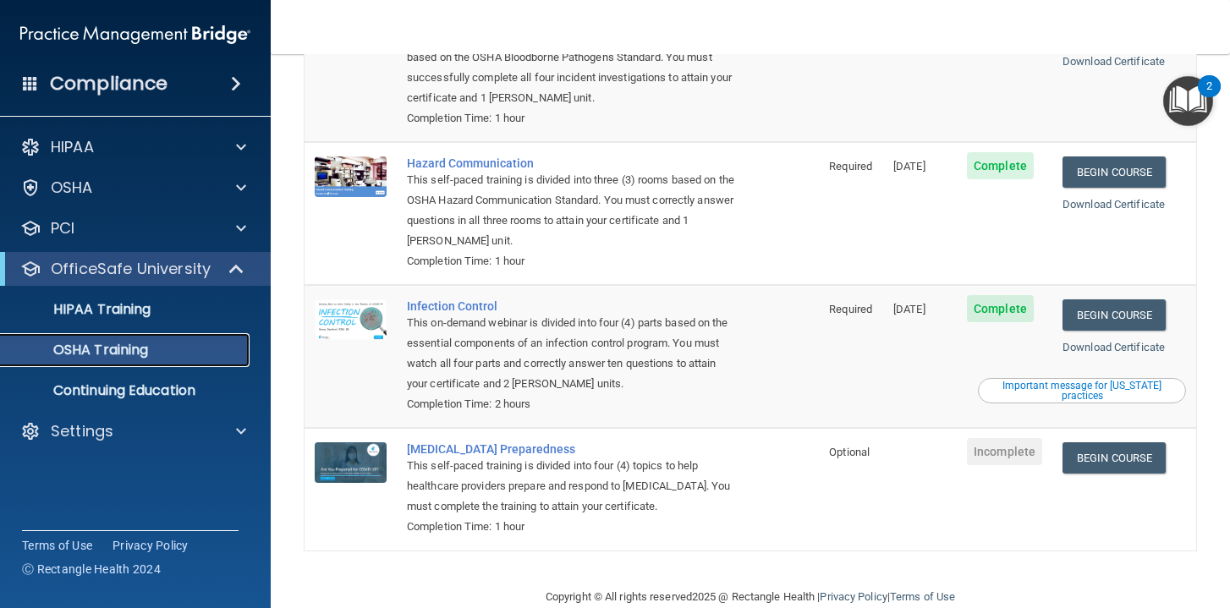
scroll to position [222, 0]
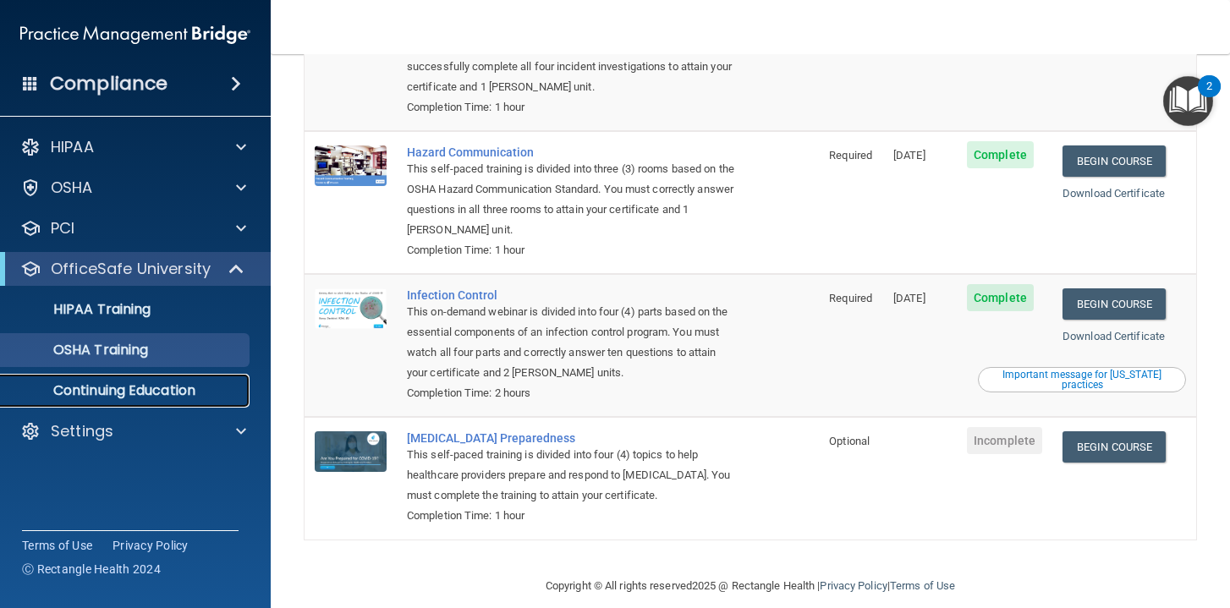
click at [110, 394] on p "Continuing Education" at bounding box center [126, 390] width 231 height 17
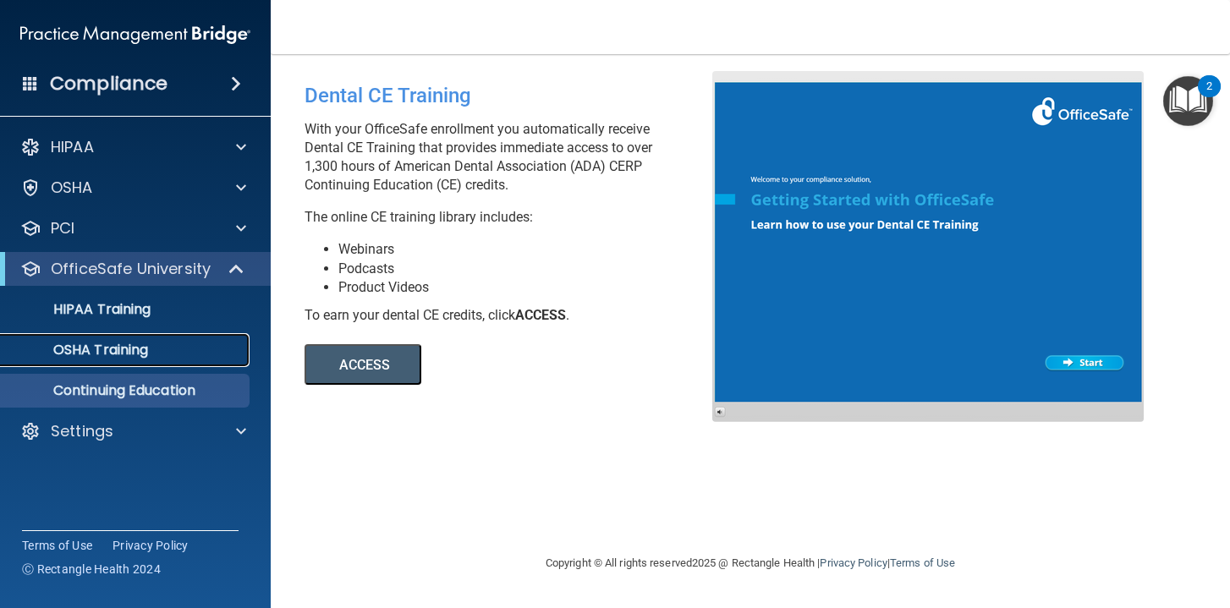
click at [135, 352] on p "OSHA Training" at bounding box center [79, 350] width 137 height 17
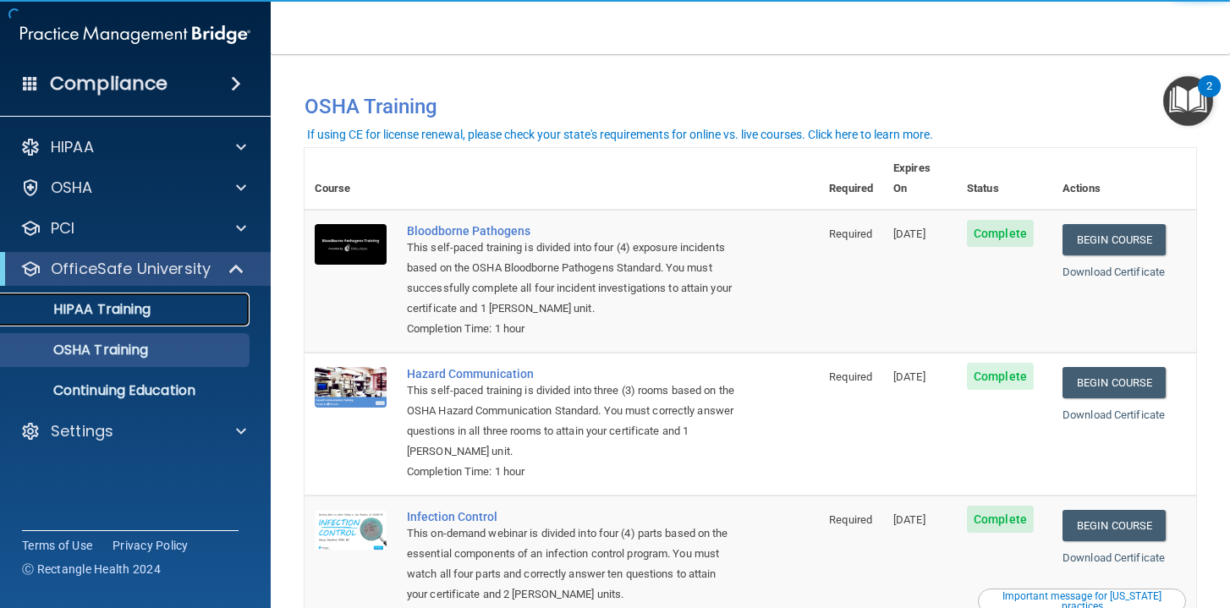
click at [141, 308] on p "HIPAA Training" at bounding box center [81, 309] width 140 height 17
